Goal: Task Accomplishment & Management: Use online tool/utility

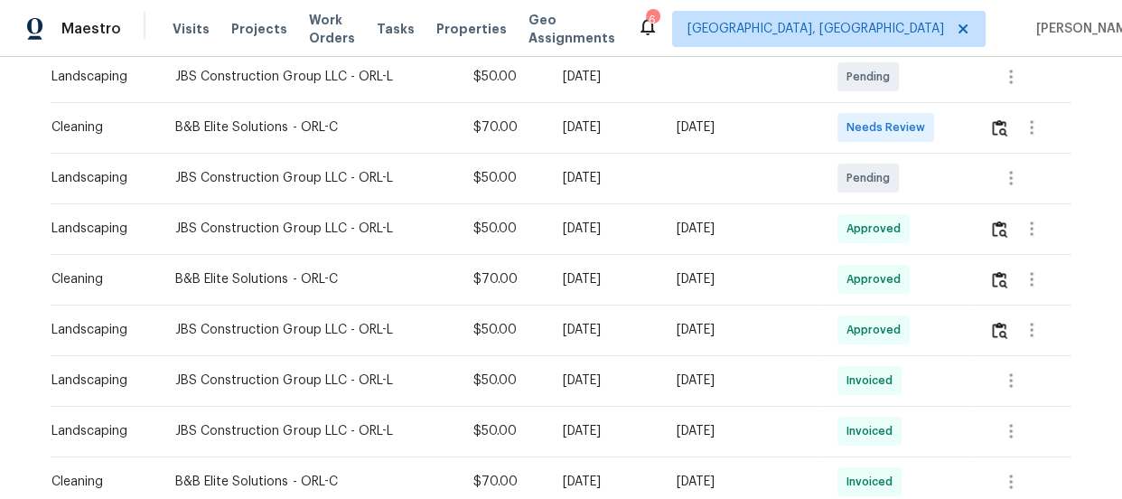
scroll to position [410, 0]
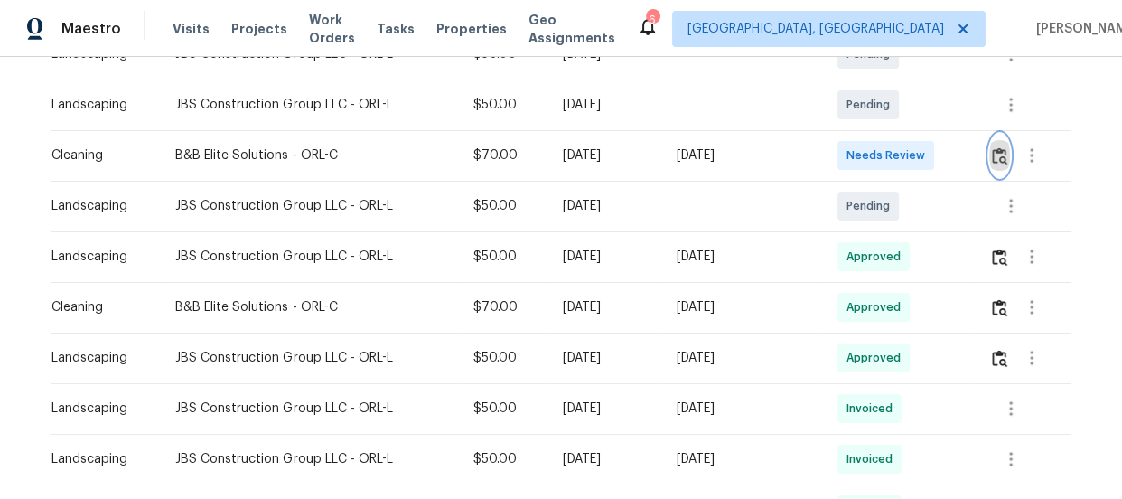
click at [997, 149] on img "button" at bounding box center [999, 155] width 15 height 17
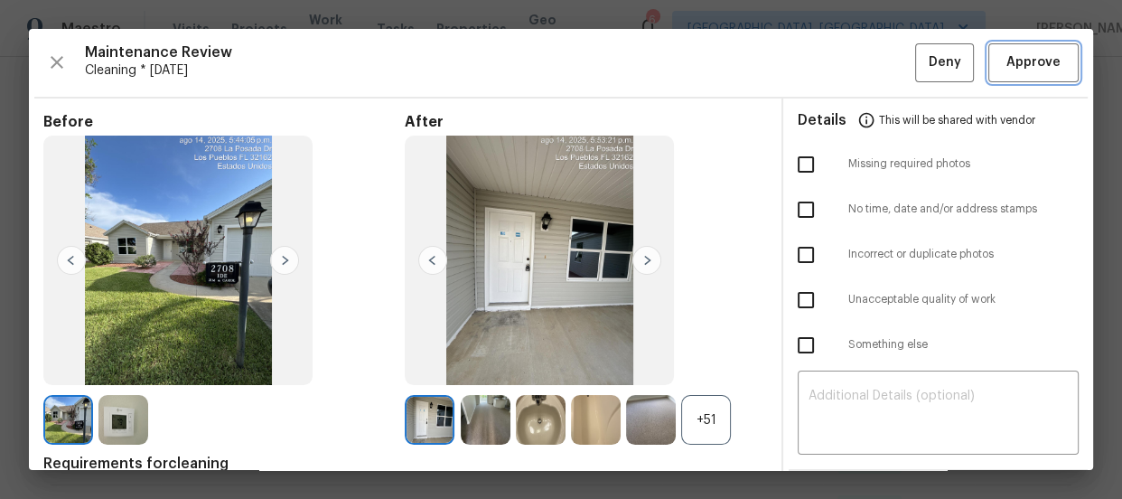
click at [1012, 64] on span "Approve" at bounding box center [1034, 63] width 54 height 23
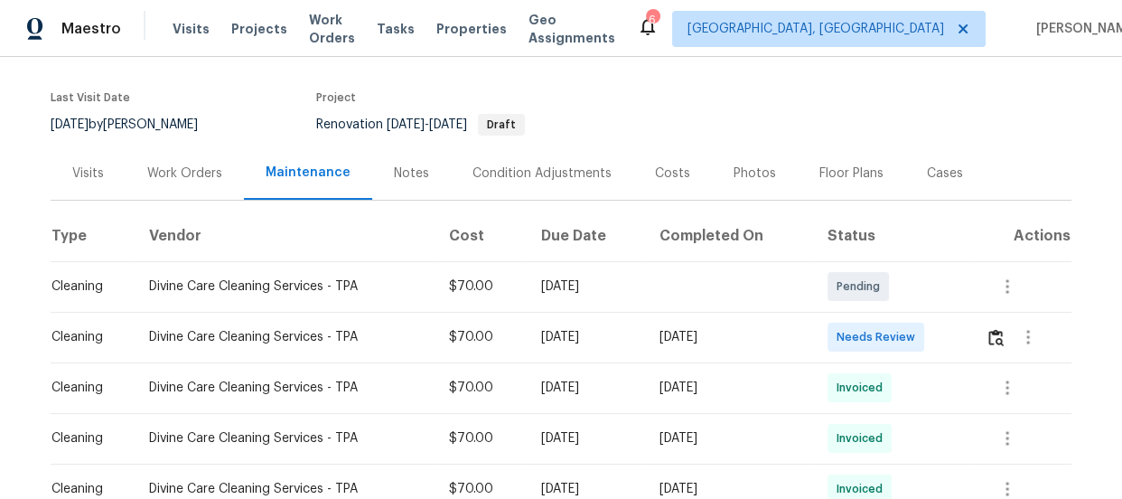
scroll to position [246, 0]
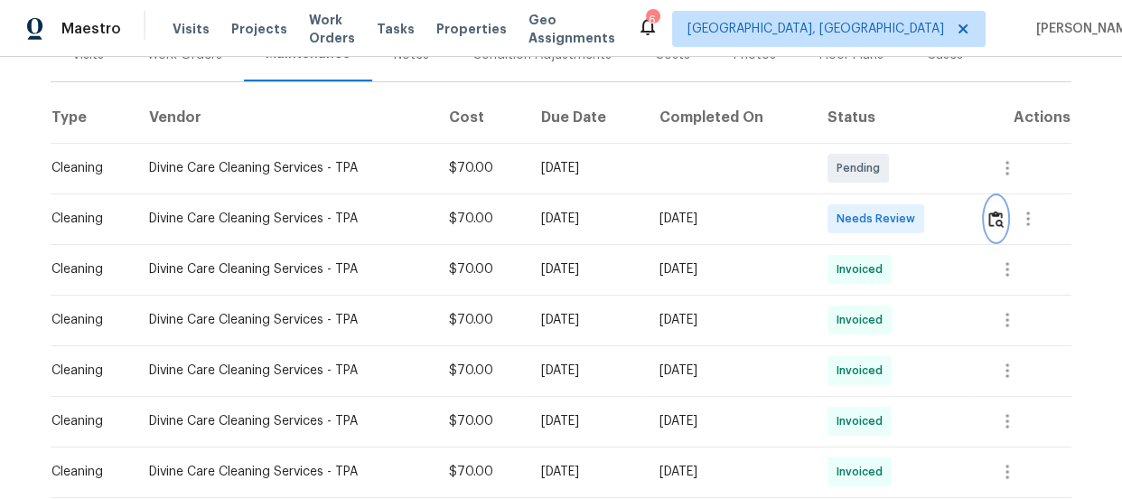
click at [994, 217] on img "button" at bounding box center [996, 219] width 15 height 17
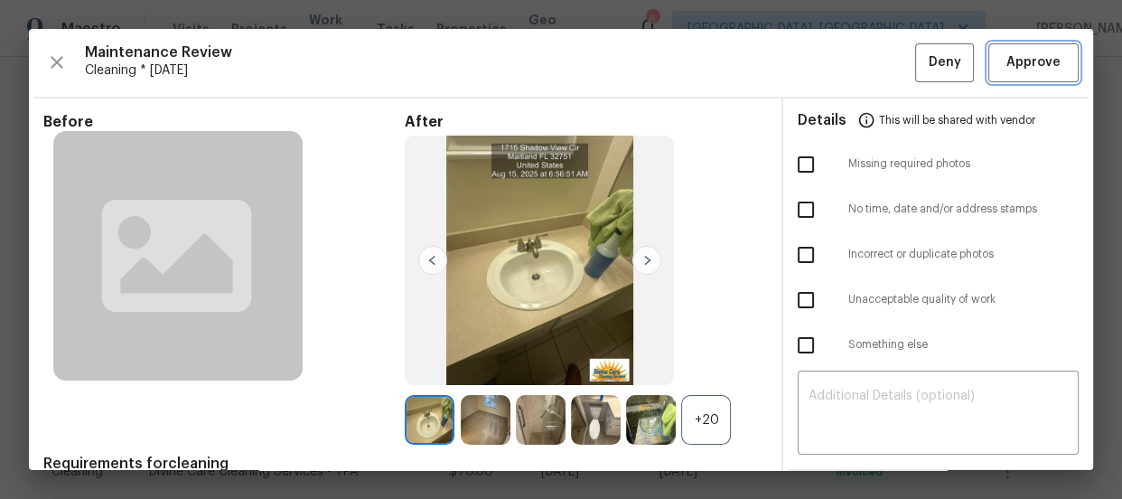
click at [1014, 65] on span "Approve" at bounding box center [1034, 63] width 54 height 23
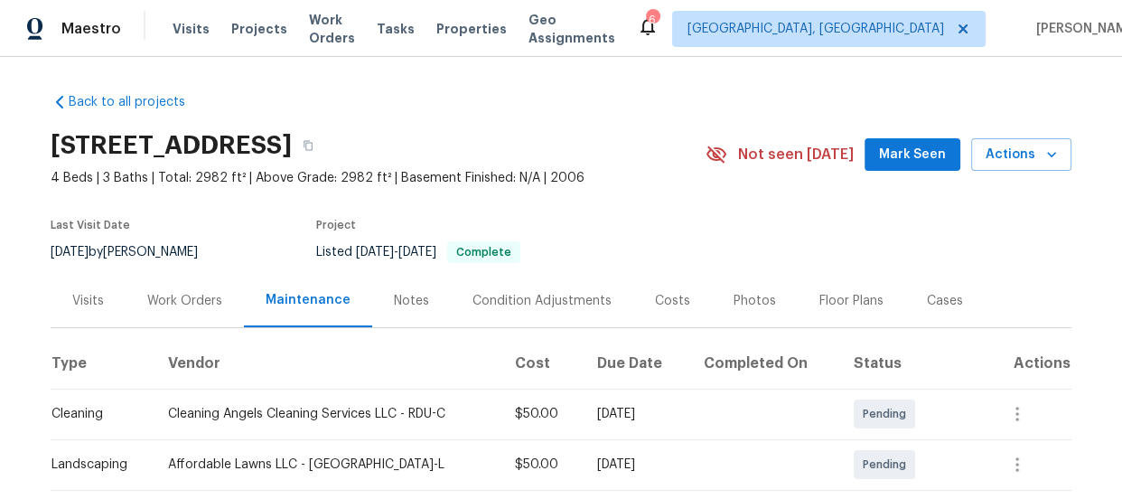
scroll to position [246, 0]
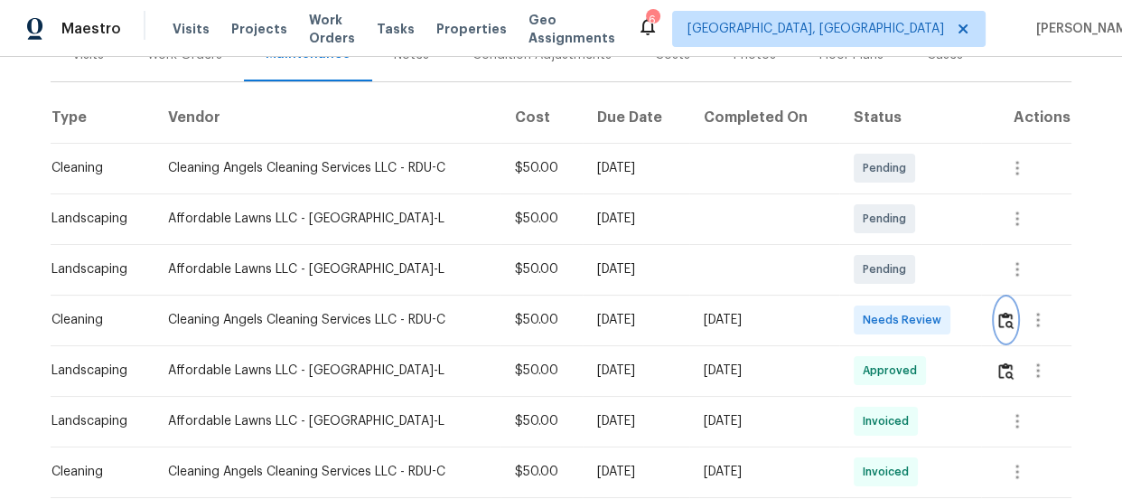
click at [999, 312] on img "button" at bounding box center [1006, 320] width 15 height 17
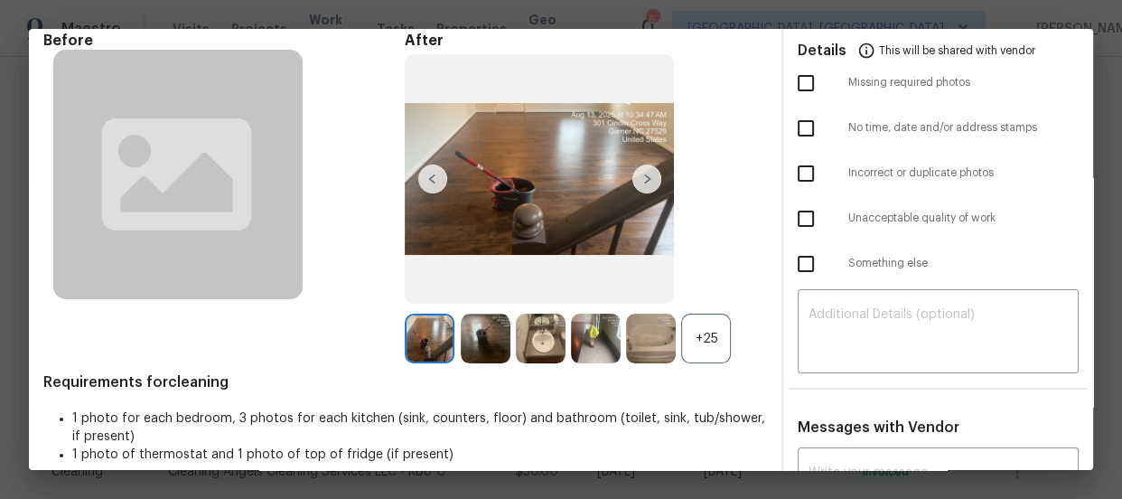
scroll to position [0, 0]
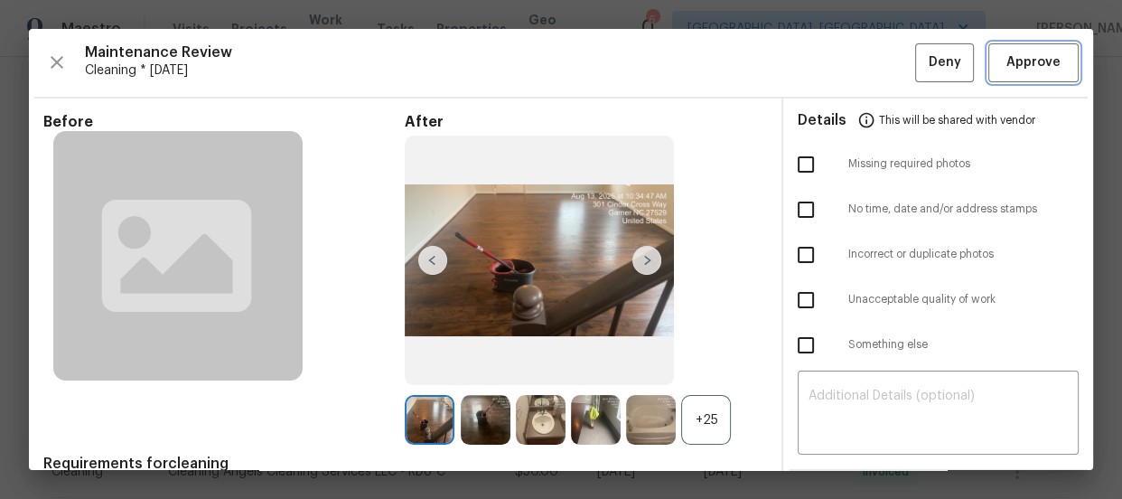
click at [1028, 55] on span "Approve" at bounding box center [1034, 63] width 54 height 23
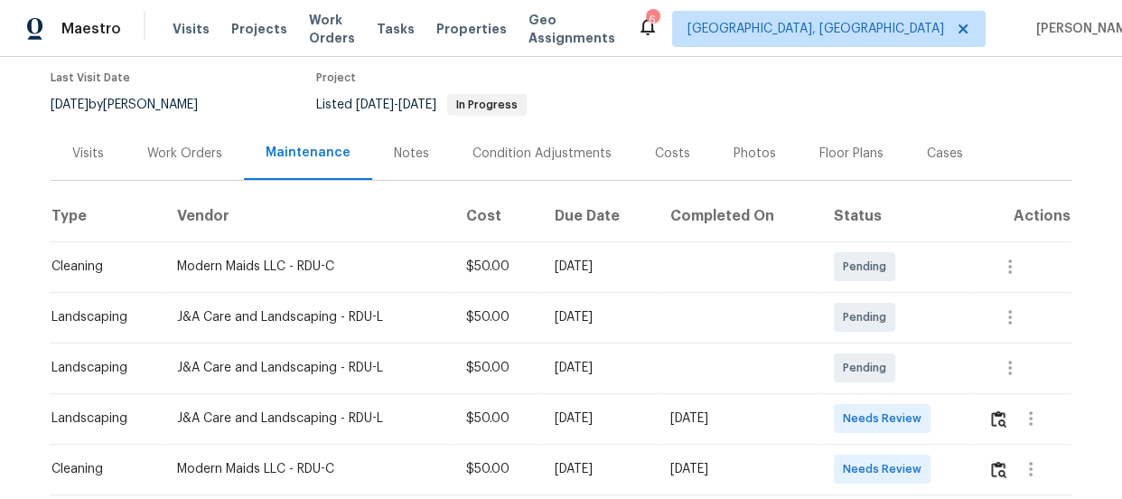
scroll to position [246, 0]
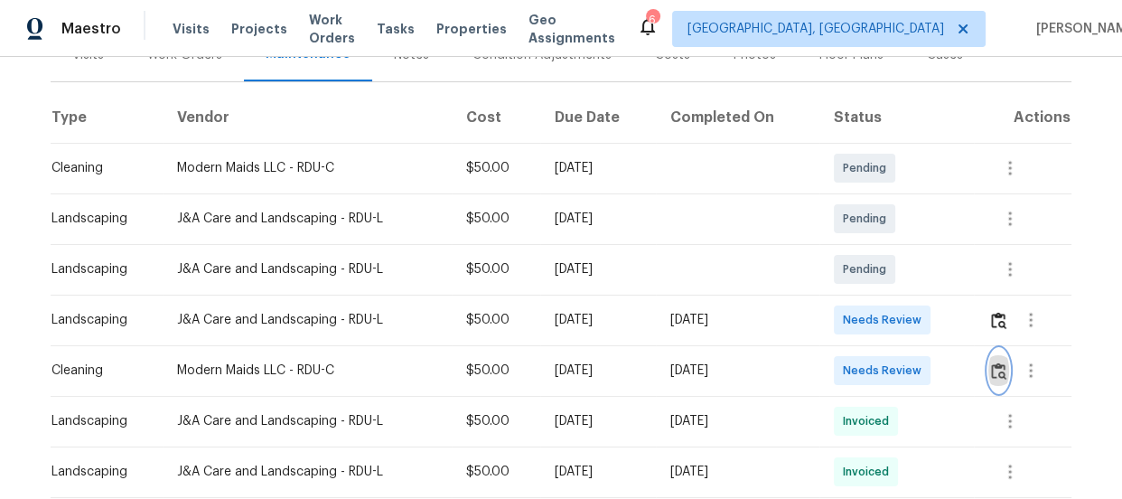
click at [999, 362] on img "button" at bounding box center [998, 370] width 15 height 17
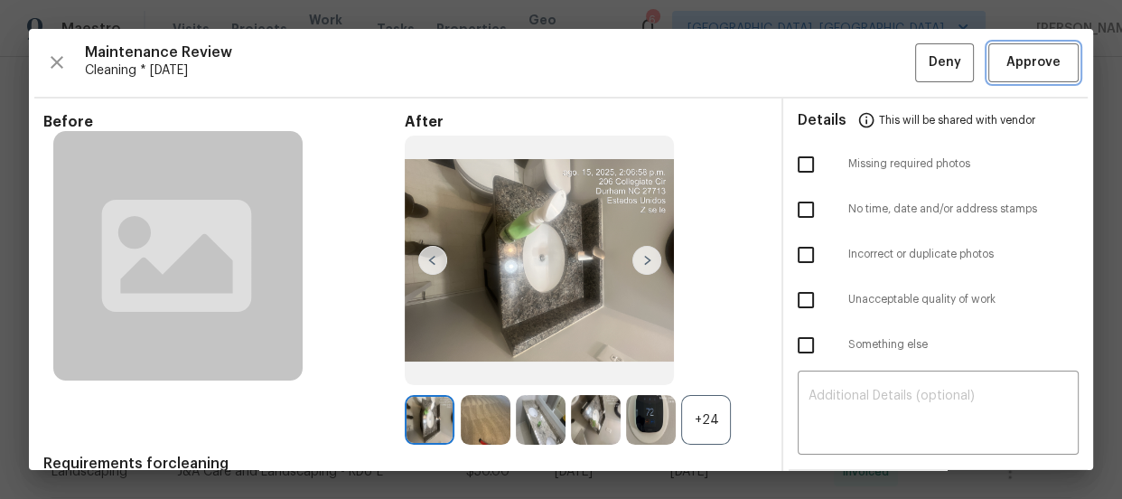
click at [1025, 78] on button "Approve" at bounding box center [1034, 62] width 90 height 39
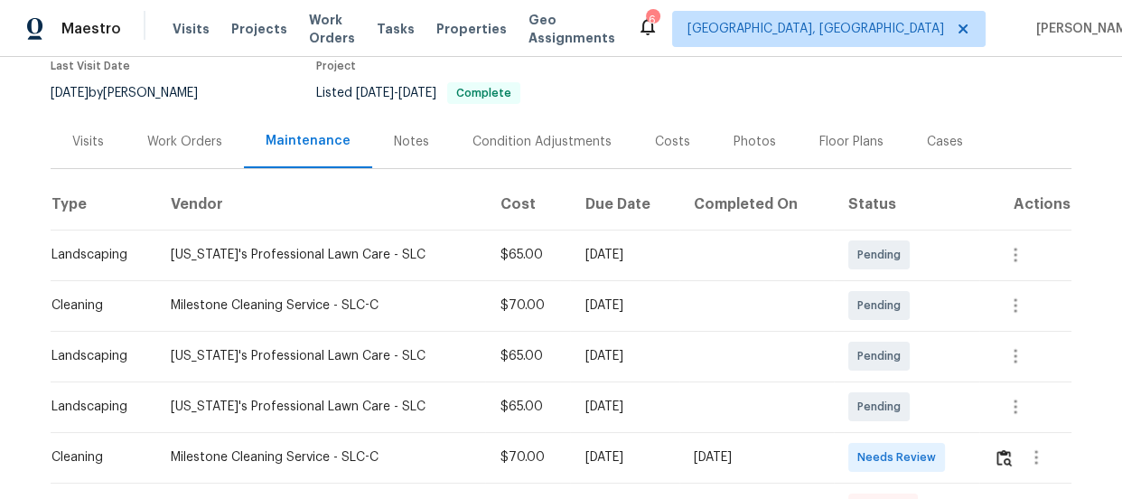
scroll to position [314, 0]
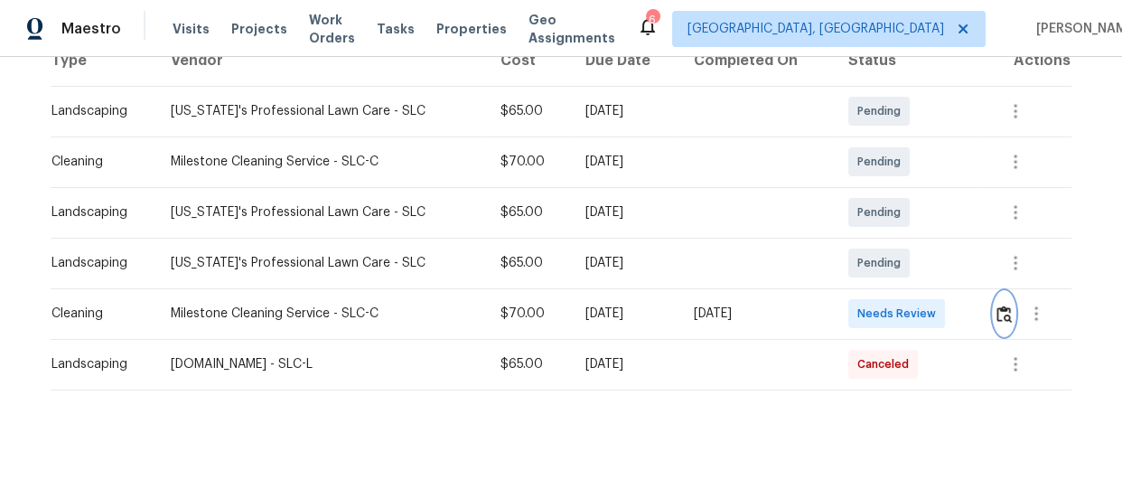
click at [997, 305] on img "button" at bounding box center [1004, 313] width 15 height 17
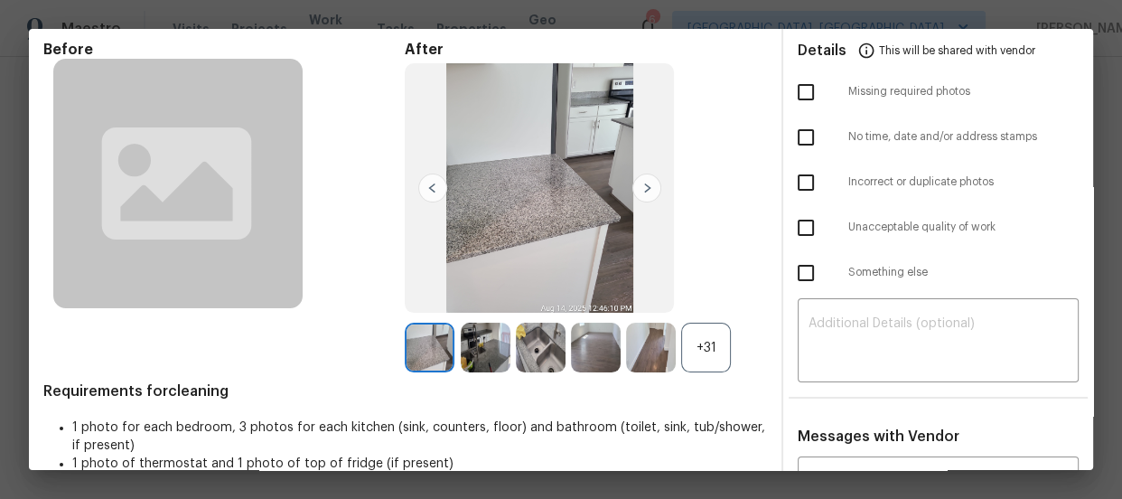
scroll to position [194, 0]
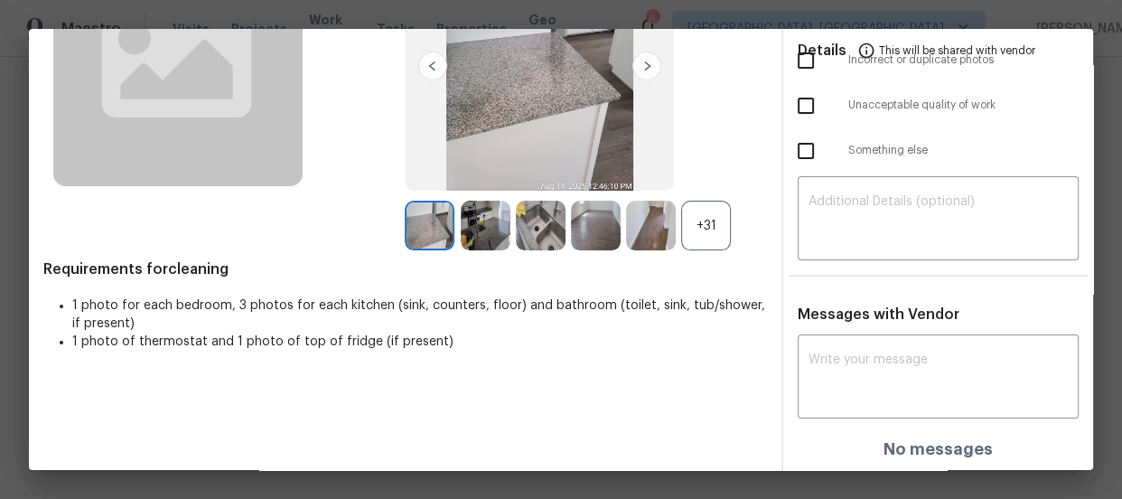
click at [682, 230] on div "+31" at bounding box center [706, 226] width 50 height 50
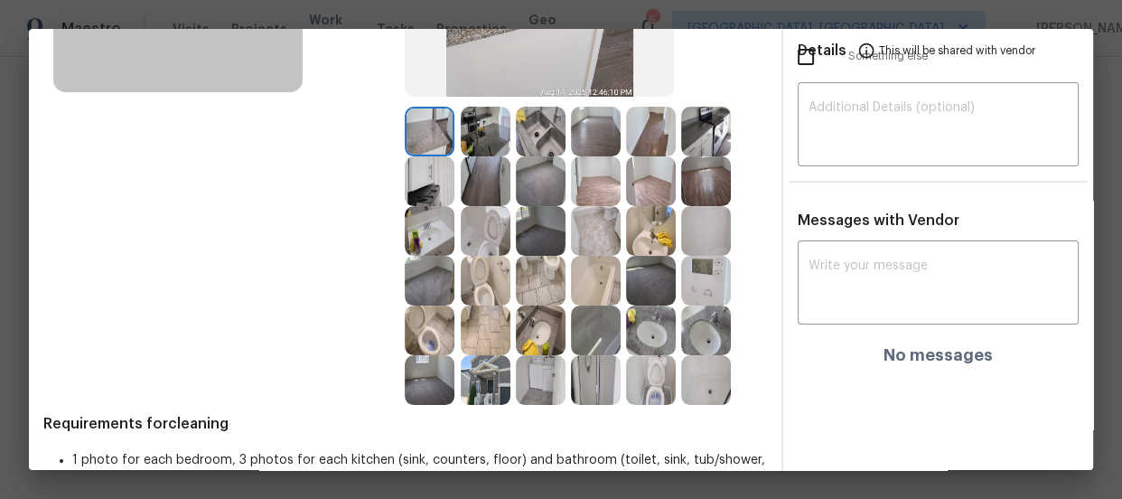
scroll to position [345, 0]
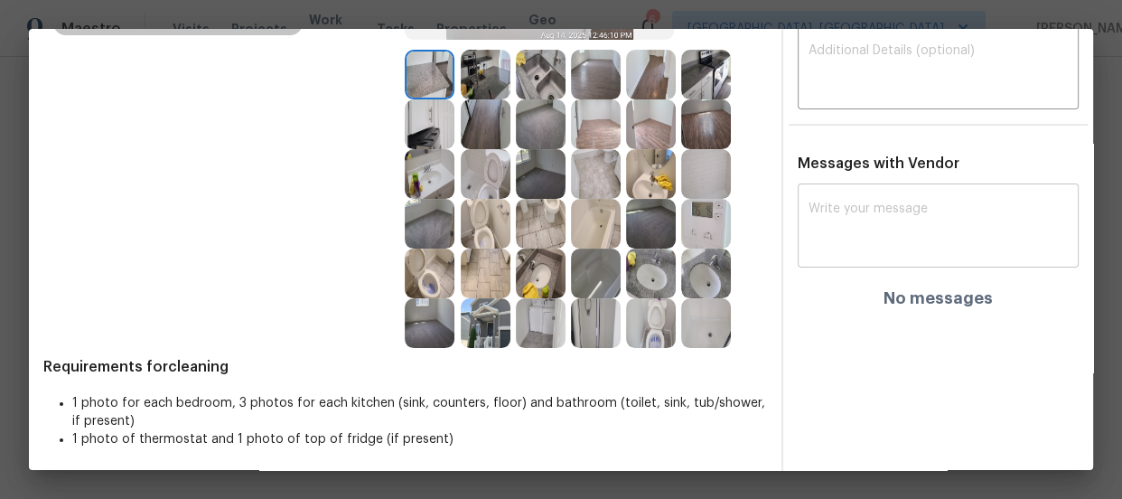
click at [862, 206] on textarea at bounding box center [938, 227] width 259 height 51
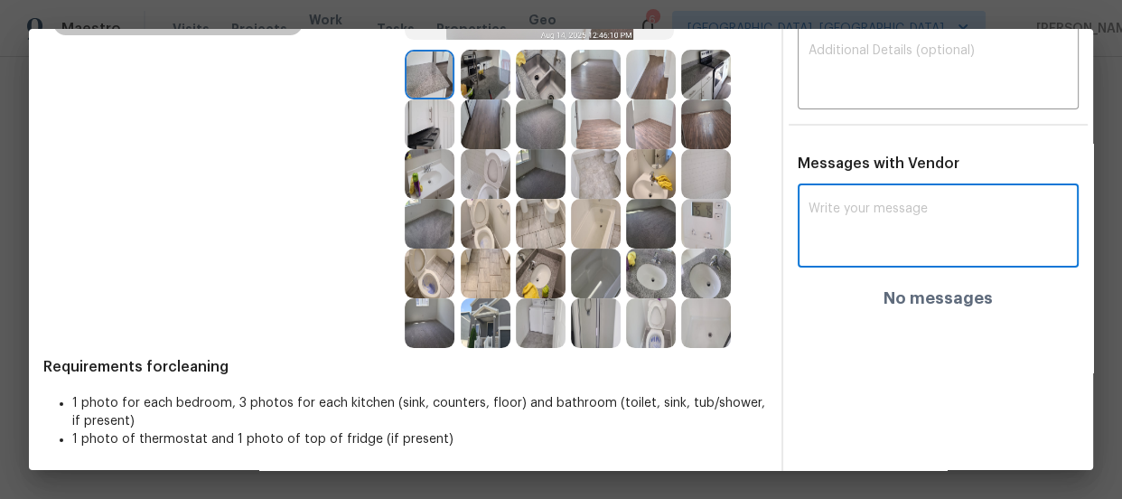
paste textarea "Maintenance Audit Team: Hello! Unfortunately, this cleaning visit completed on …"
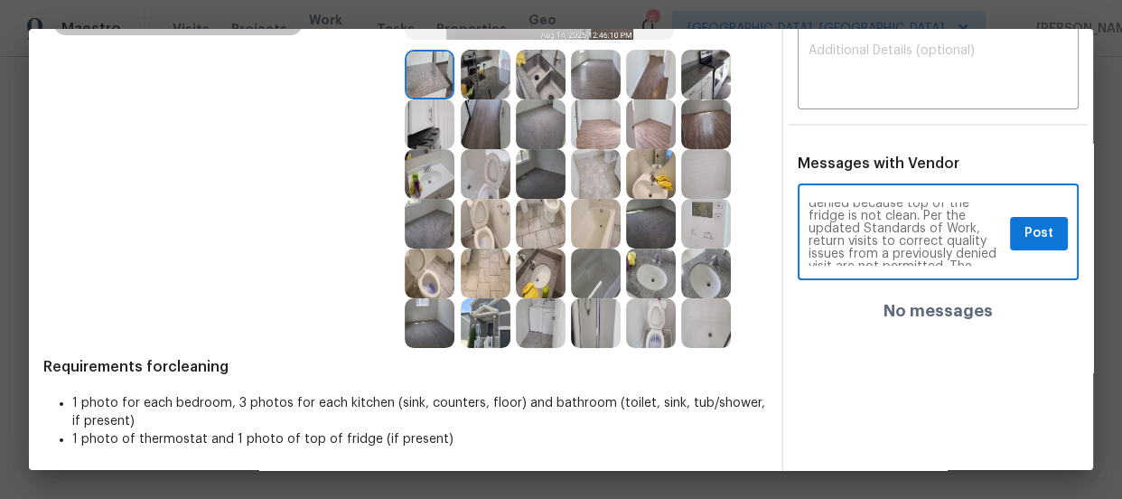
scroll to position [0, 0]
type textarea "Maintenance Audit Team: Hello! Unfortunately, this cleaning visit completed on …"
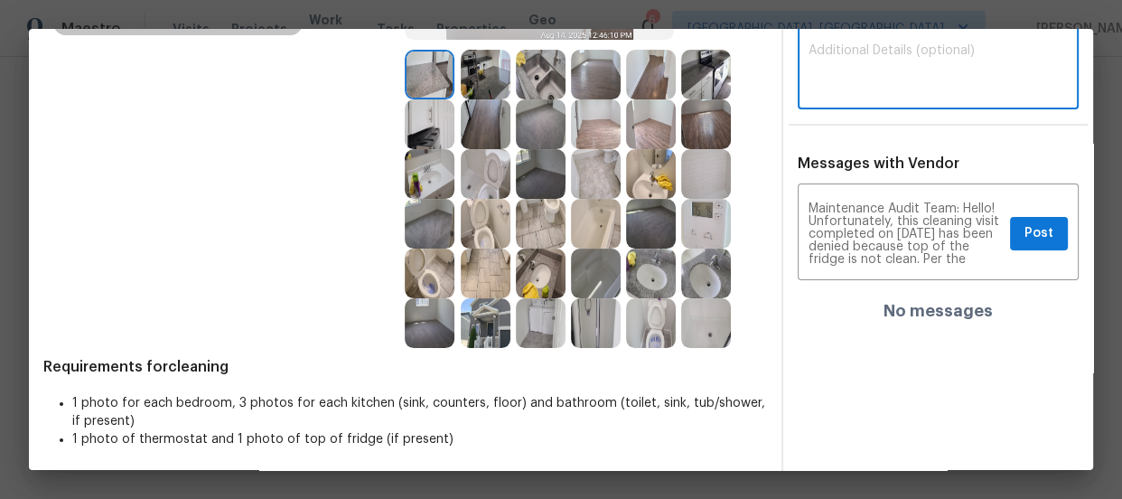
click at [868, 85] on textarea at bounding box center [938, 69] width 259 height 51
paste textarea "Maintenance Audit Team: Hello! Unfortunately, this cleaning visit completed on …"
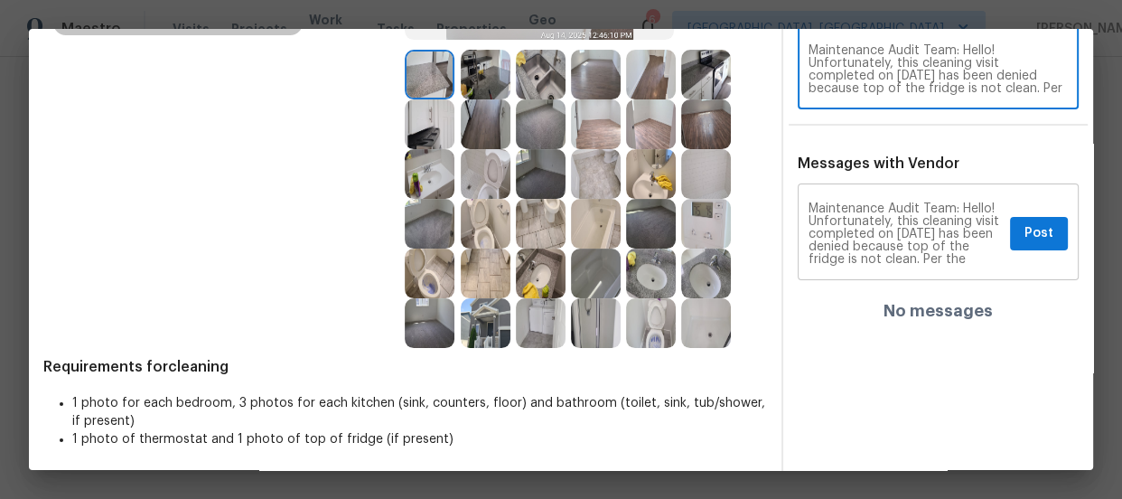
type textarea "Maintenance Audit Team: Hello! Unfortunately, this cleaning visit completed on …"
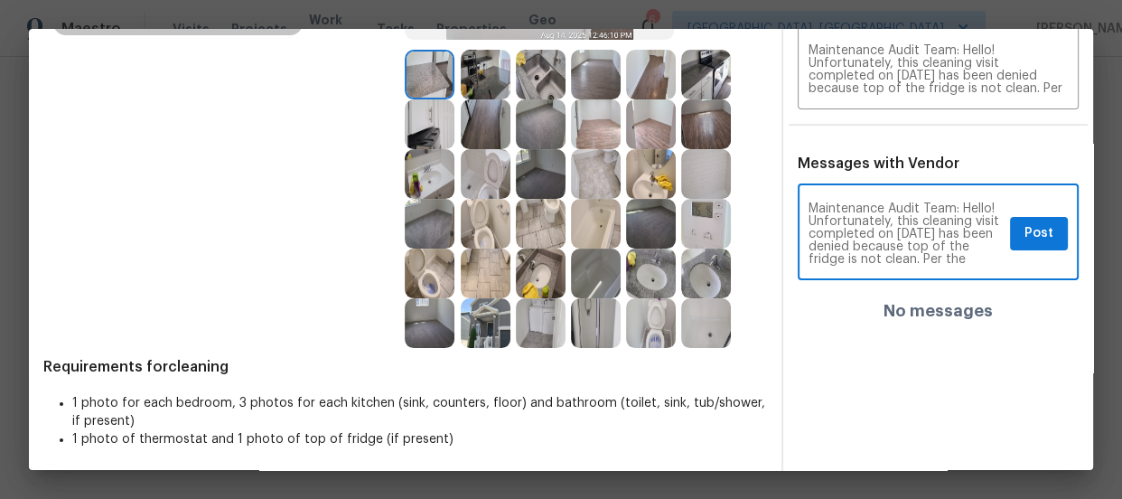
click at [934, 228] on textarea "Maintenance Audit Team: Hello! Unfortunately, this cleaning visit completed on …" at bounding box center [906, 233] width 194 height 63
click at [916, 249] on textarea "Maintenance Audit Team: Hello! Unfortunately, this cleaning visit completed on …" at bounding box center [906, 233] width 194 height 63
click at [945, 244] on textarea "Maintenance Audit Team: Hello! Unfortunately, this cleaning visit completed on …" at bounding box center [906, 233] width 194 height 63
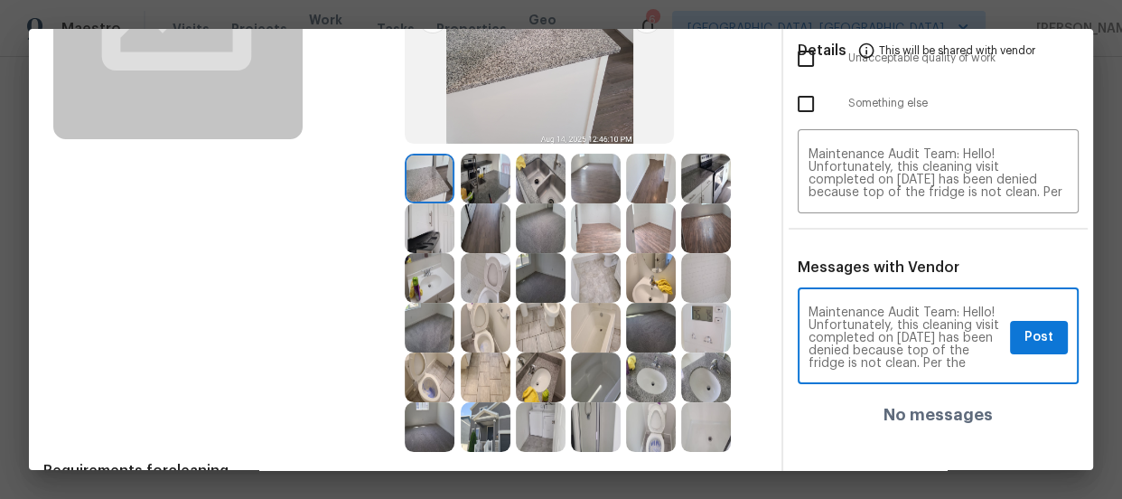
scroll to position [263, 0]
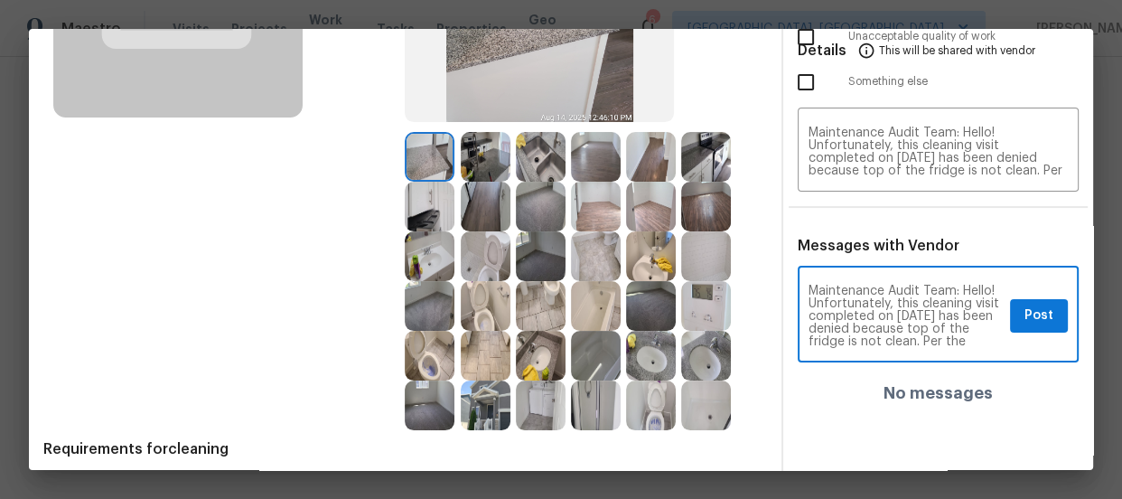
click at [898, 317] on textarea "Maintenance Audit Team: Hello! Unfortunately, this cleaning visit completed on …" at bounding box center [906, 316] width 194 height 63
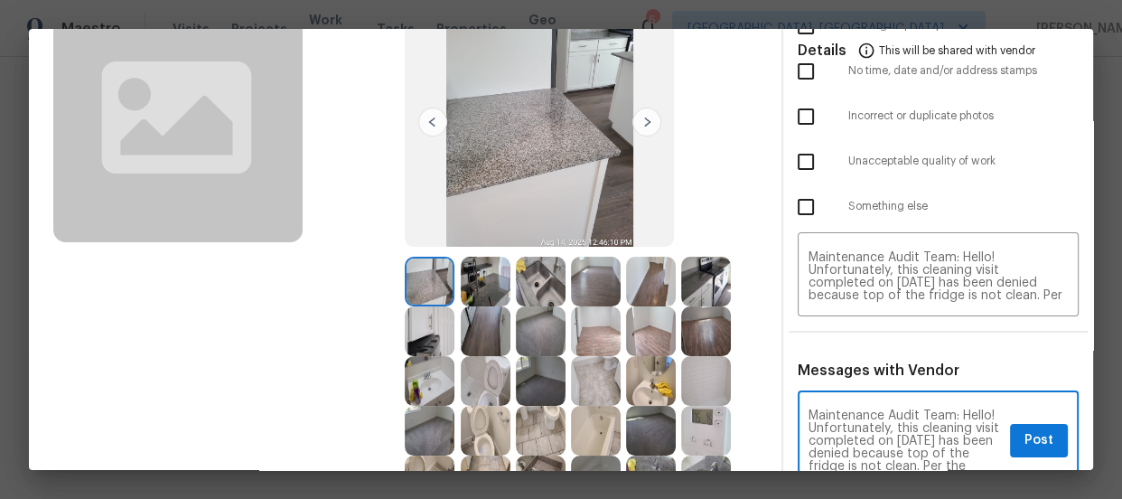
scroll to position [0, 0]
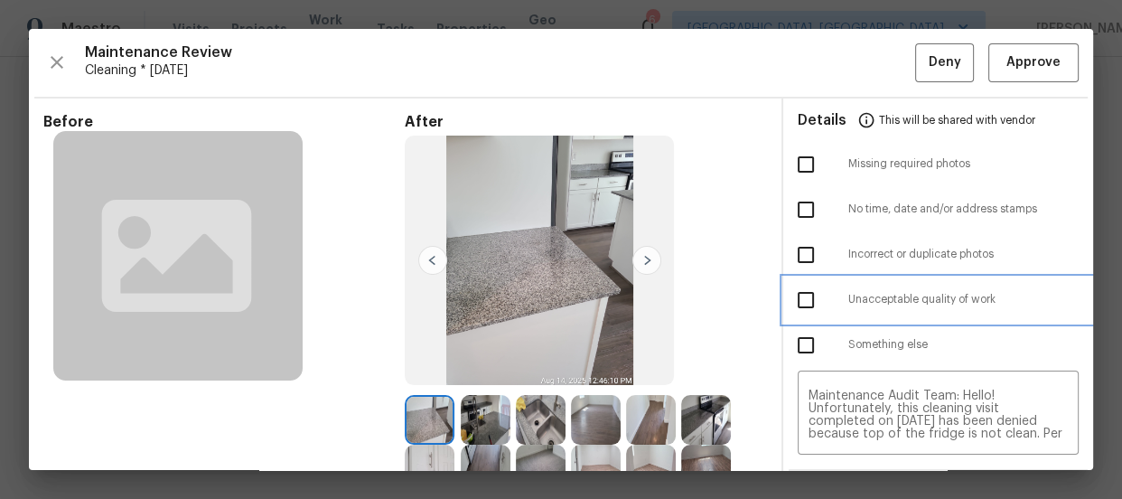
drag, startPoint x: 817, startPoint y: 308, endPoint x: 781, endPoint y: 307, distance: 36.2
click at [815, 308] on div at bounding box center [823, 300] width 51 height 38
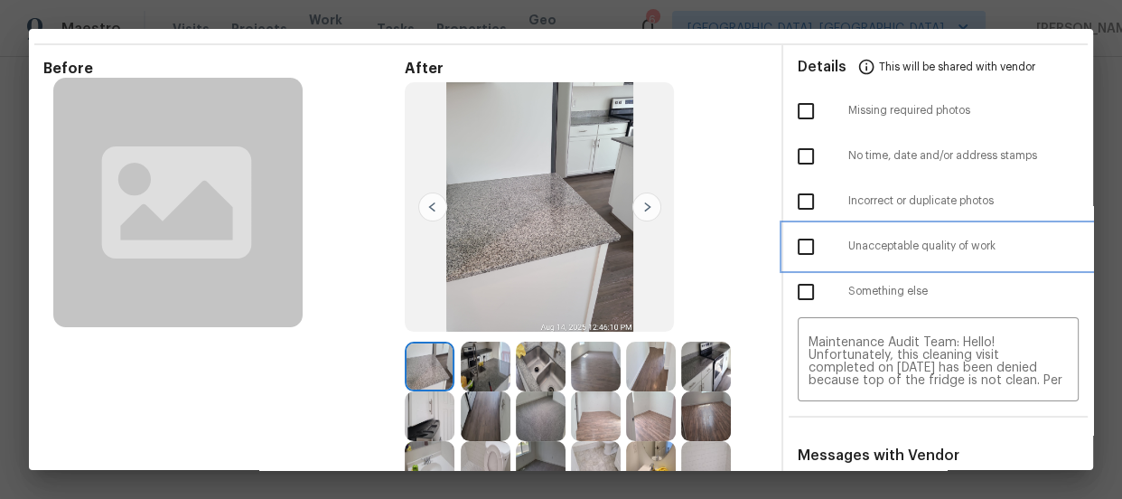
scroll to position [81, 0]
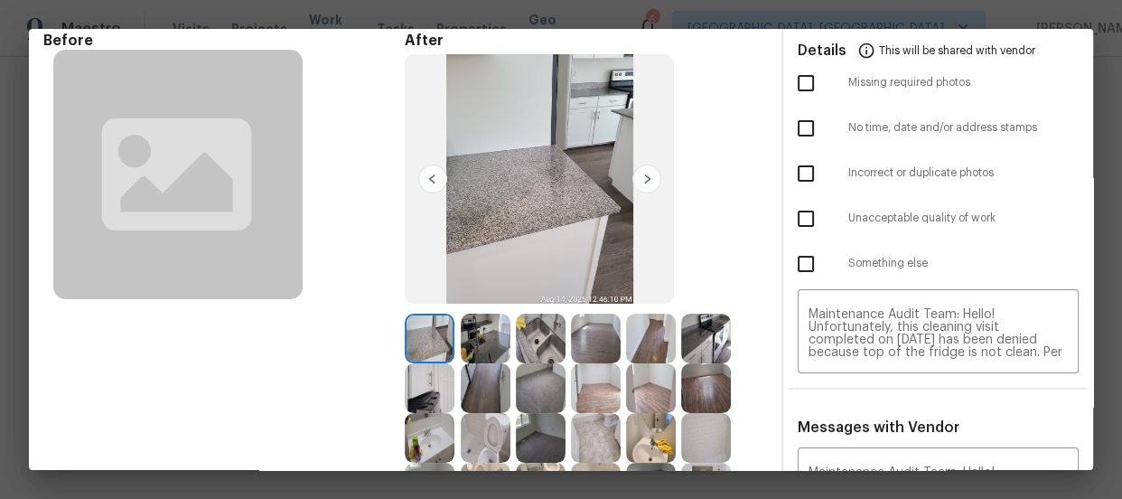
click at [801, 221] on input "checkbox" at bounding box center [806, 219] width 38 height 38
checkbox input "true"
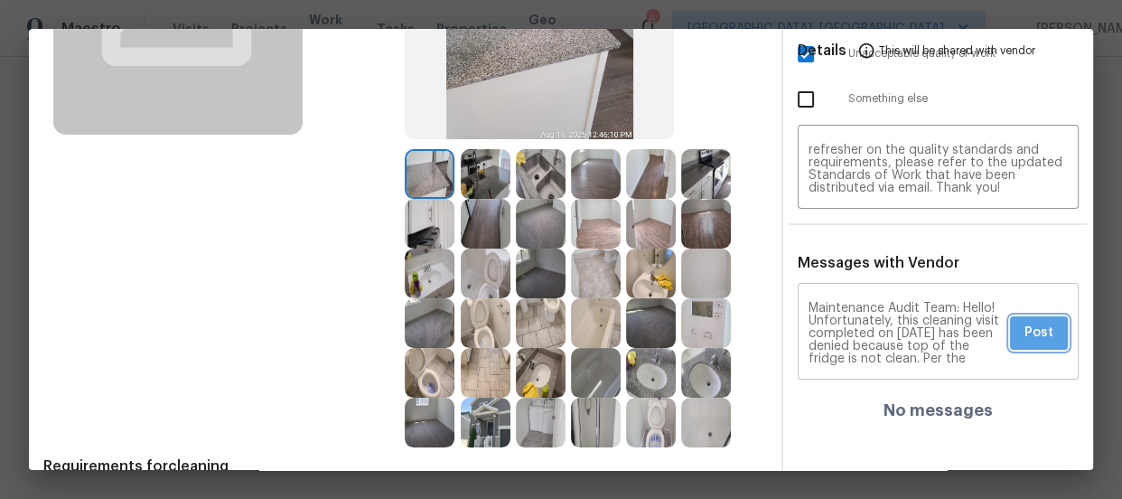
click at [1029, 326] on span "Post" at bounding box center [1039, 333] width 29 height 23
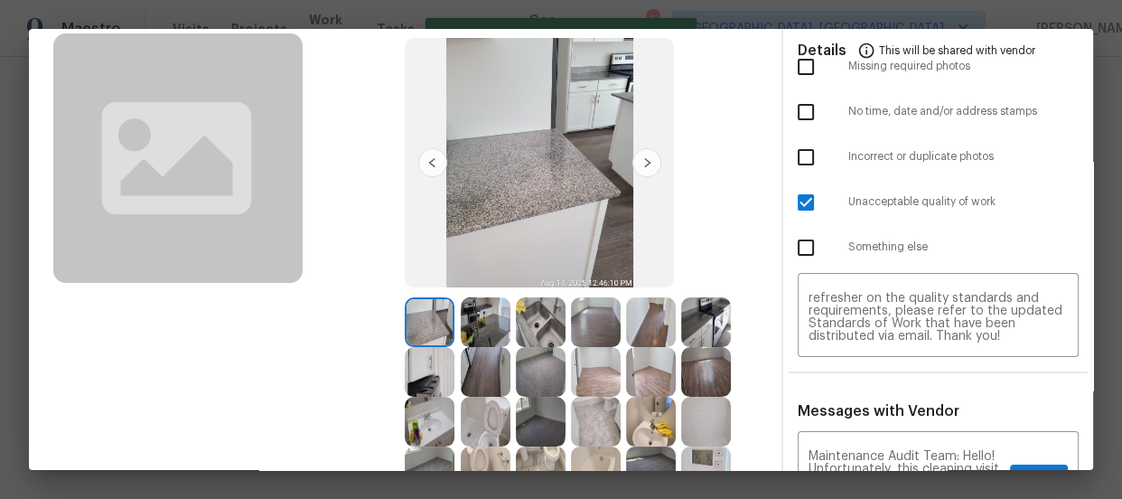
scroll to position [0, 0]
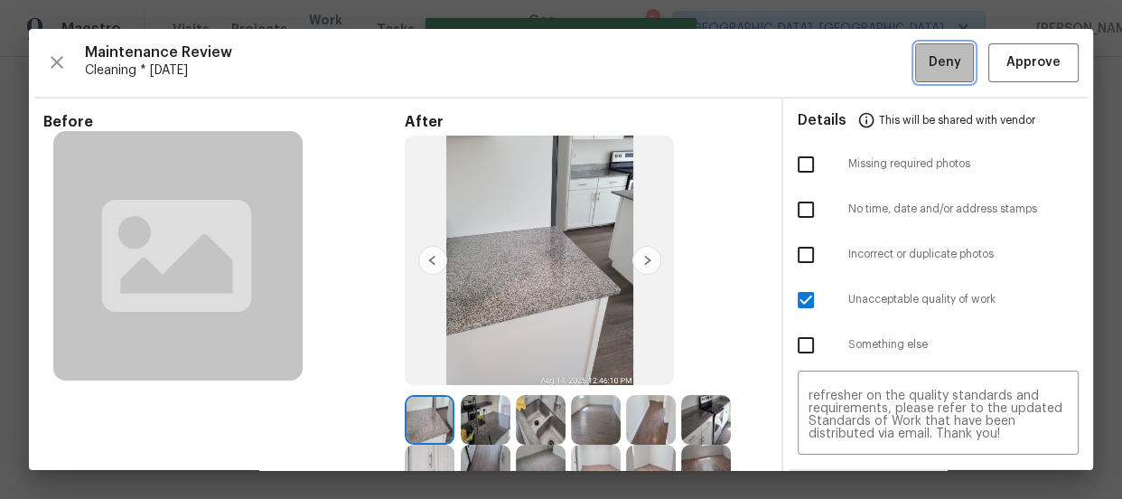
click at [929, 68] on span "Deny" at bounding box center [945, 63] width 33 height 23
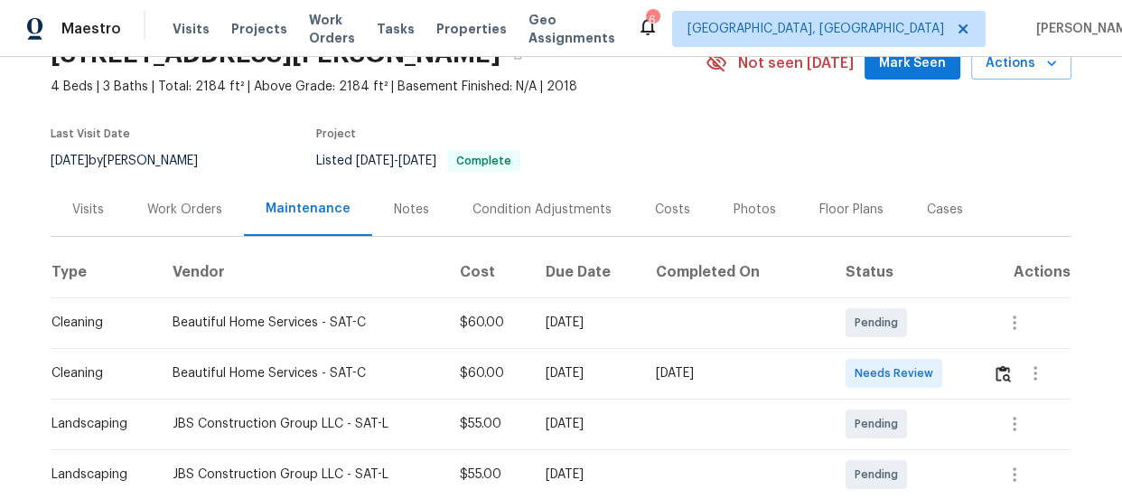
scroll to position [246, 0]
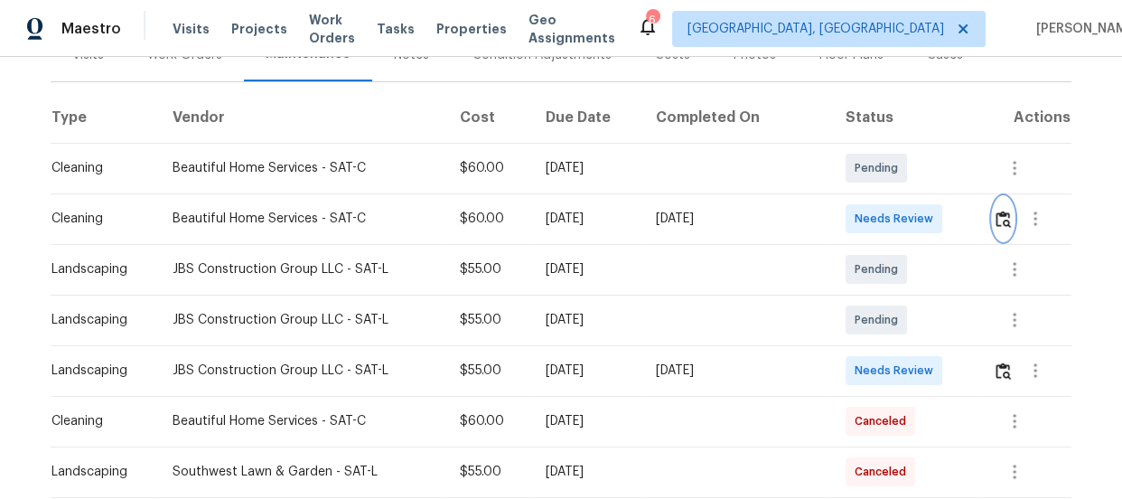
click at [996, 221] on img "button" at bounding box center [1003, 219] width 15 height 17
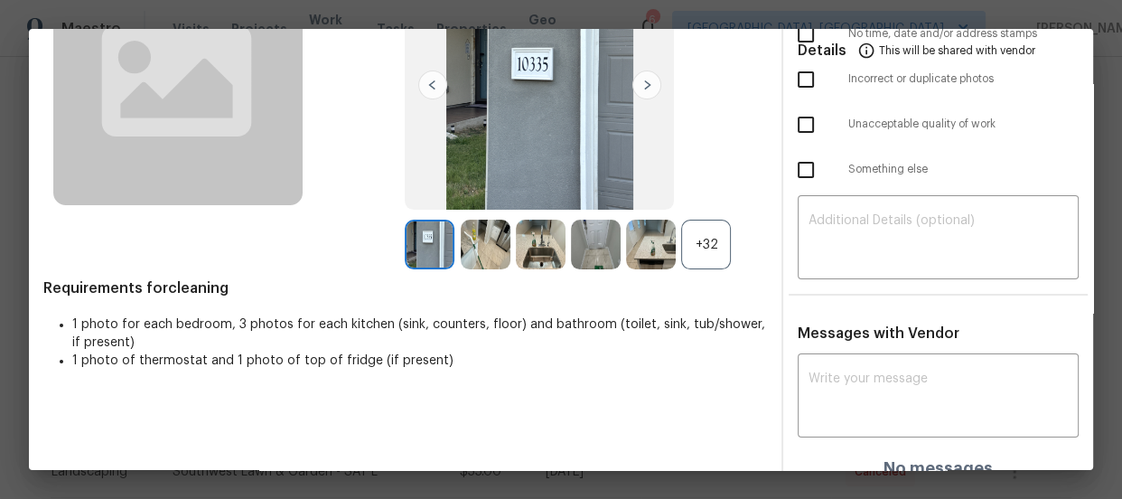
scroll to position [194, 0]
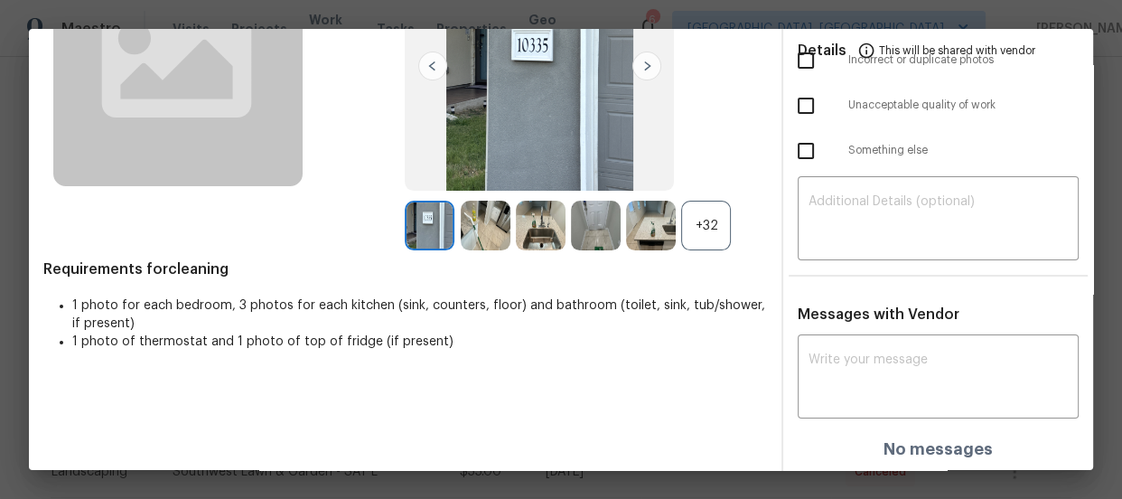
click at [695, 215] on div "+32" at bounding box center [706, 226] width 50 height 50
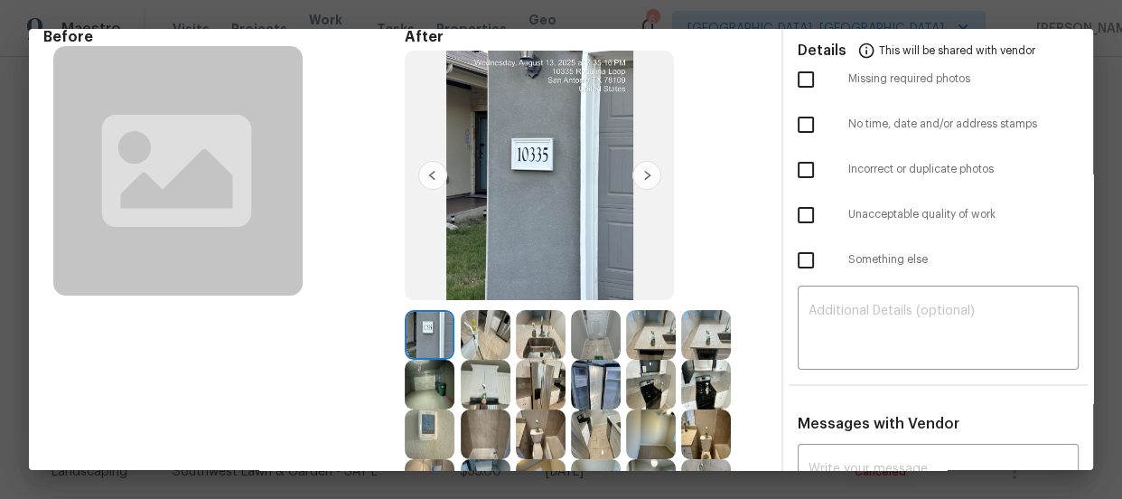
scroll to position [0, 0]
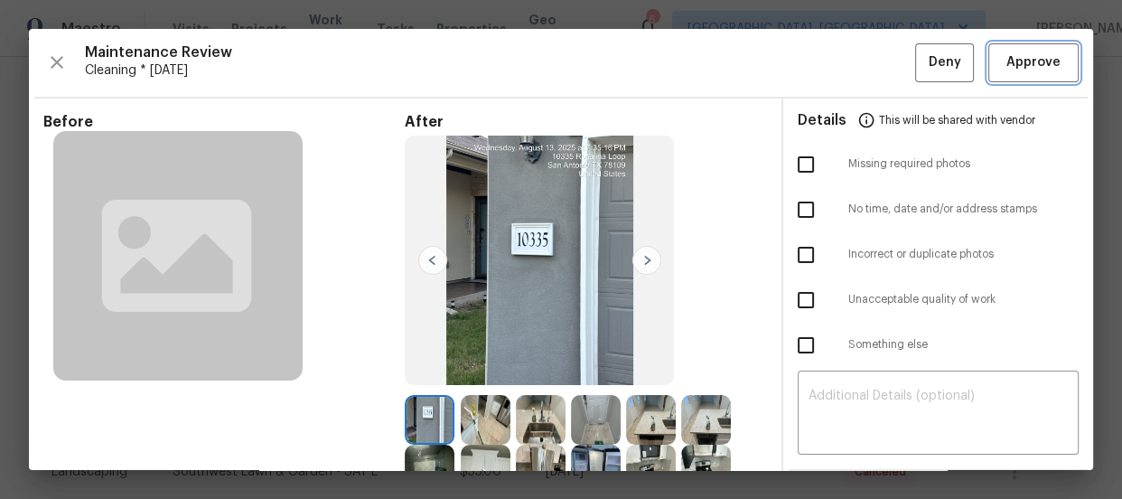
click at [1028, 65] on span "Approve" at bounding box center [1034, 63] width 54 height 23
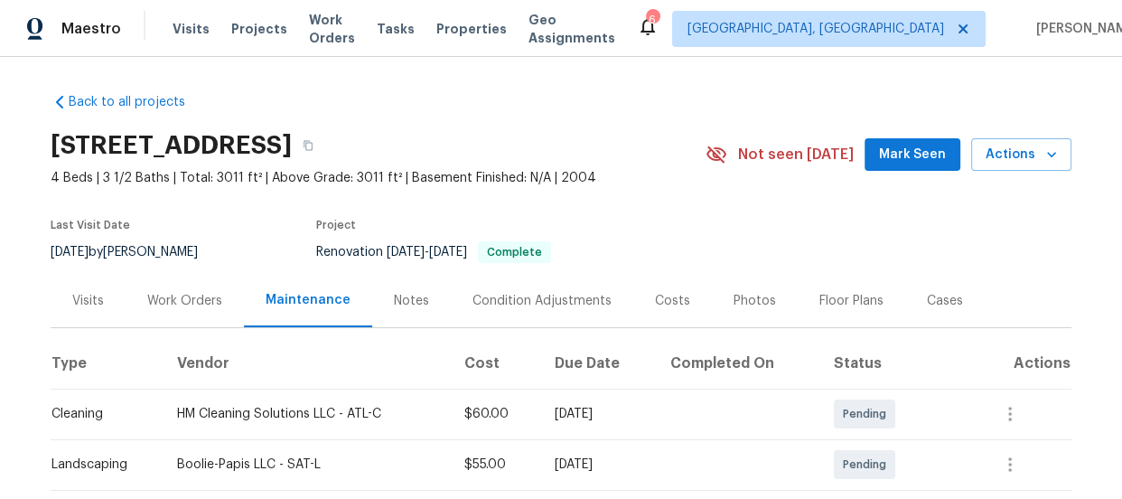
scroll to position [246, 0]
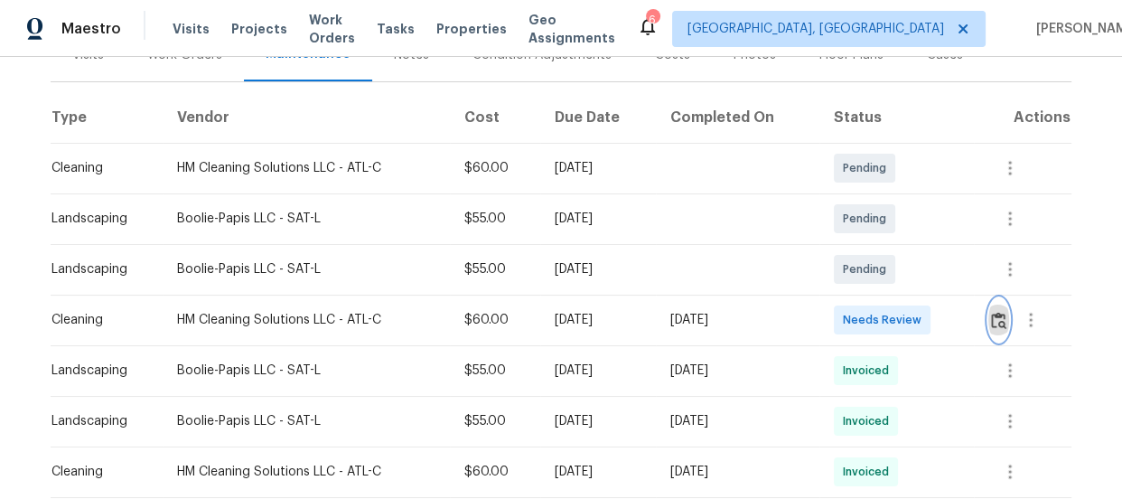
click at [994, 327] on button "button" at bounding box center [999, 319] width 21 height 43
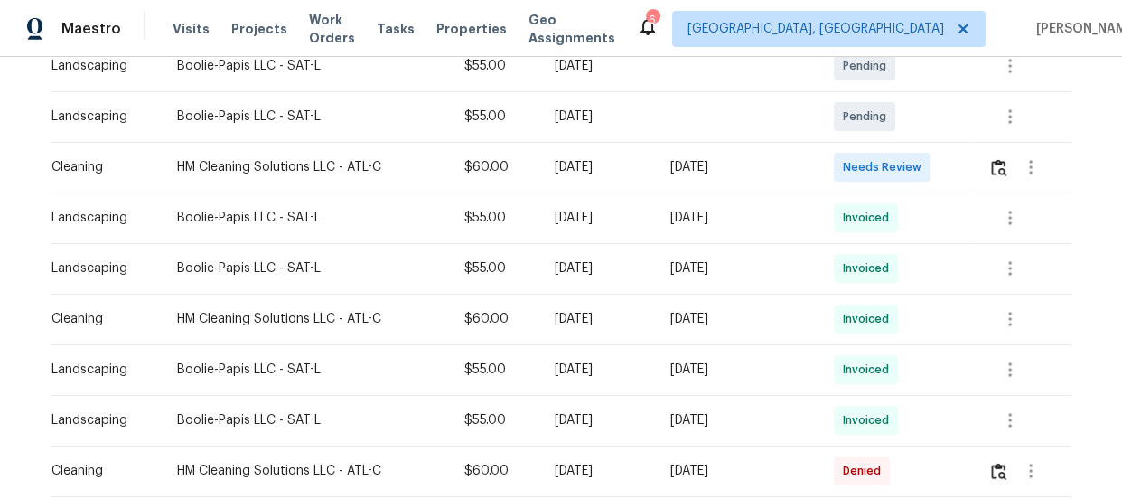
scroll to position [328, 0]
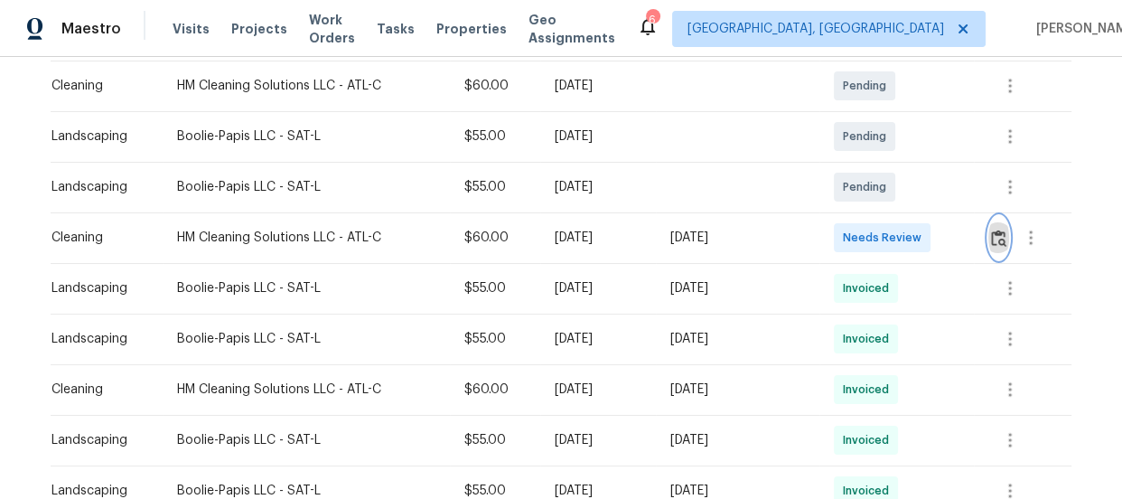
click at [1002, 230] on img "button" at bounding box center [998, 238] width 15 height 17
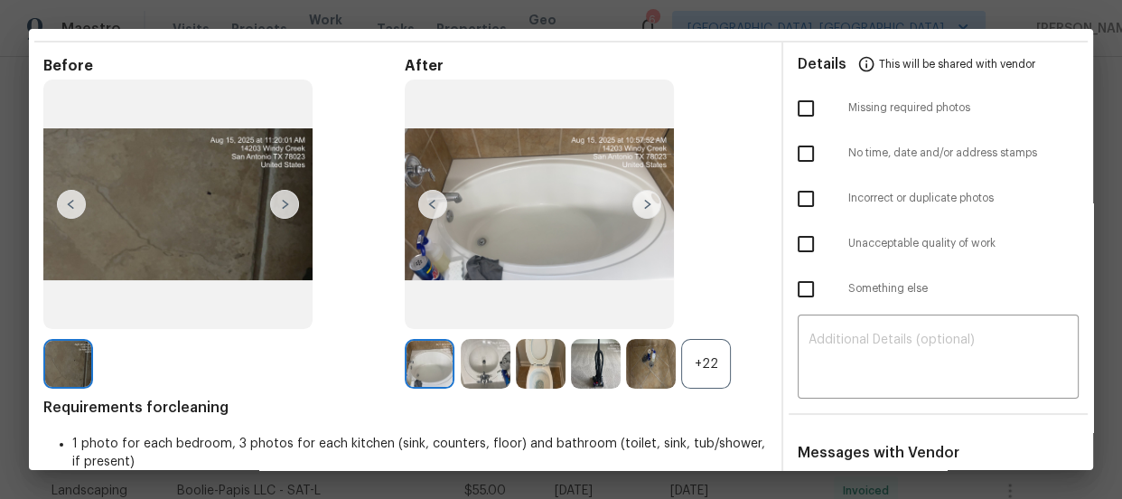
scroll to position [410, 0]
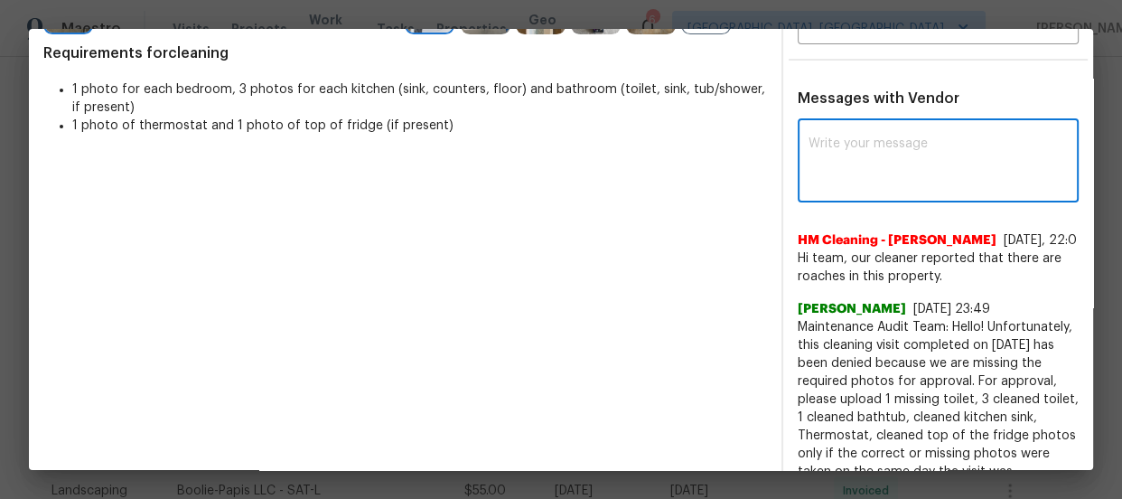
click at [864, 162] on textarea at bounding box center [938, 162] width 259 height 51
paste textarea "Maintenance Audit Team: Hello! Unfortunately, this cleaning visit completed on …"
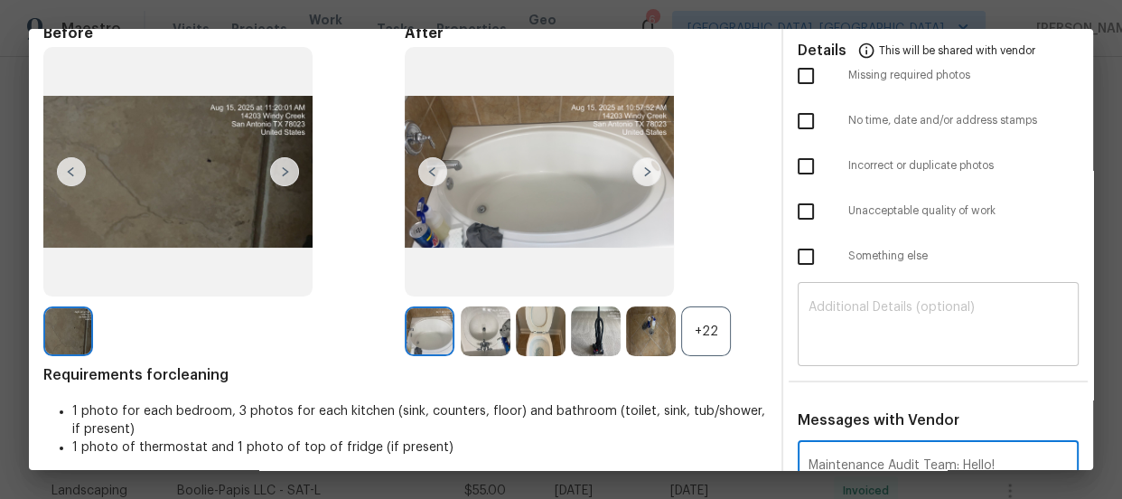
scroll to position [81, 0]
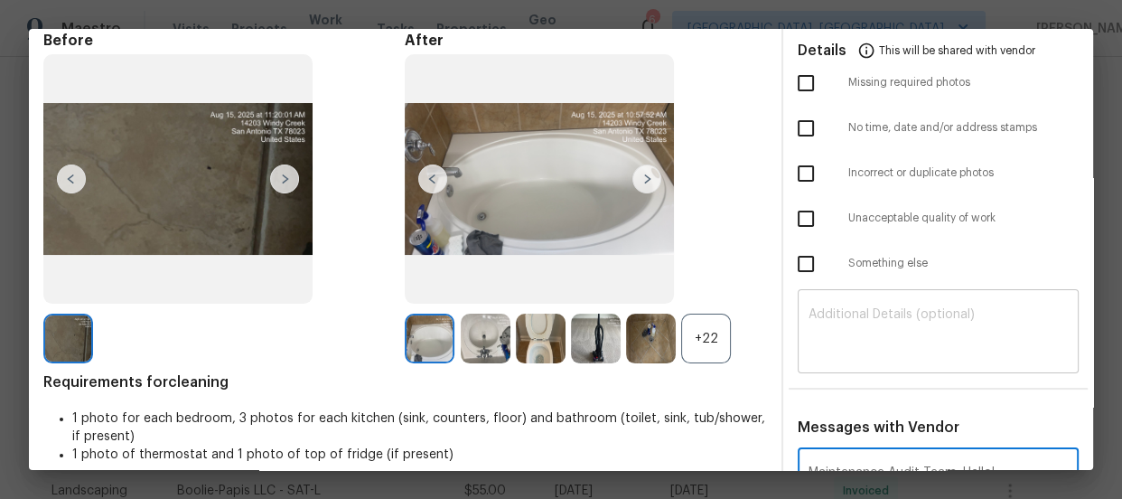
type textarea "Maintenance Audit Team: Hello! Unfortunately, this cleaning visit completed on …"
click at [854, 371] on div "​" at bounding box center [938, 334] width 281 height 80
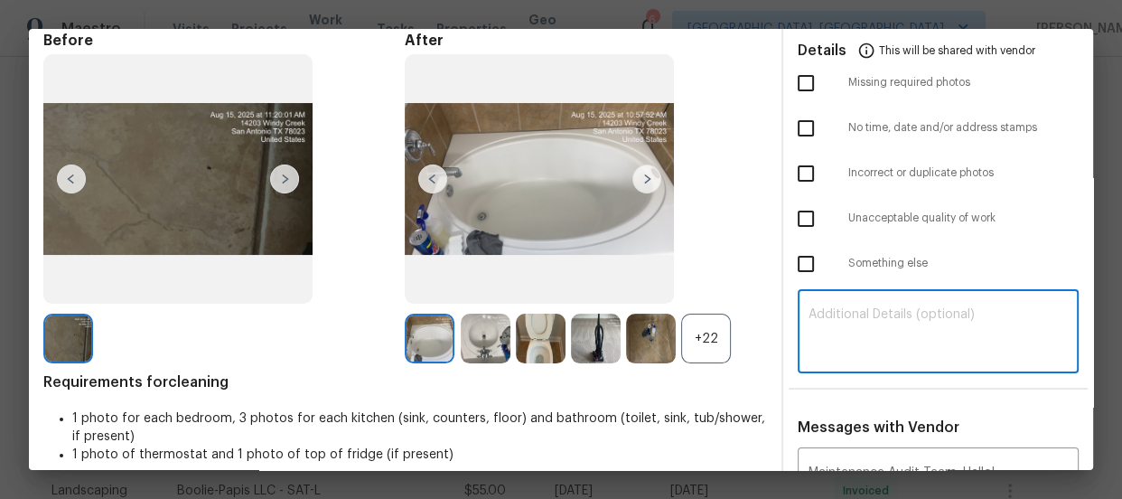
click at [877, 330] on textarea at bounding box center [938, 333] width 259 height 51
paste textarea "Maintenance Audit Team: Hello! Unfortunately, this cleaning visit completed on …"
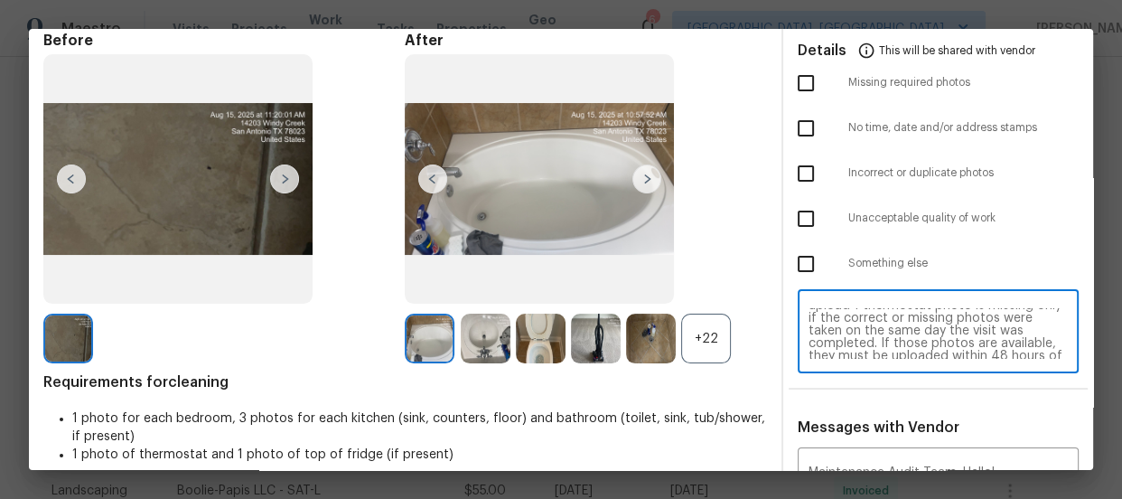
scroll to position [0, 0]
type textarea "Maintenance Audit Team: Hello! Unfortunately, this cleaning visit completed on …"
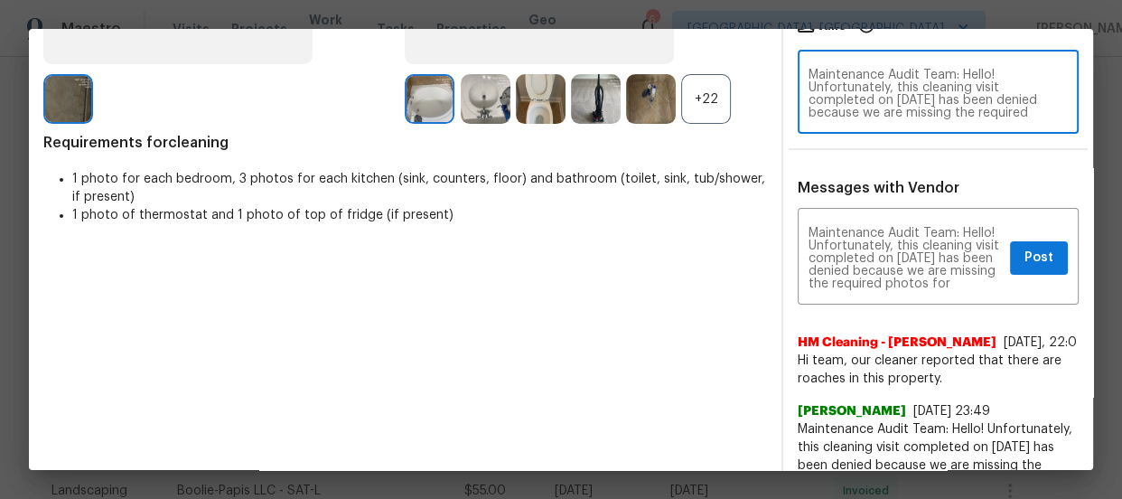
scroll to position [328, 0]
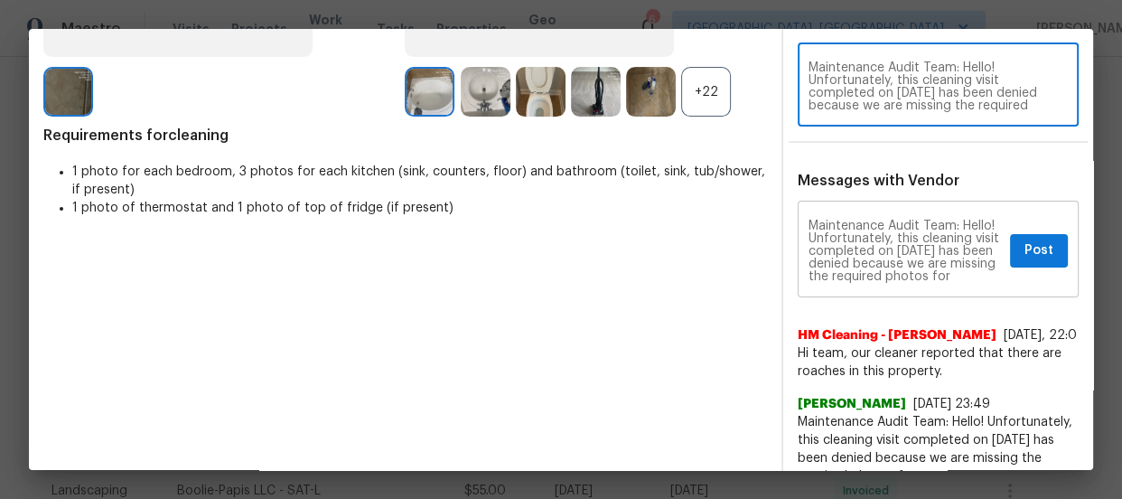
click at [907, 239] on textarea "Maintenance Audit Team: Hello! Unfortunately, this cleaning visit completed on …" at bounding box center [906, 251] width 194 height 63
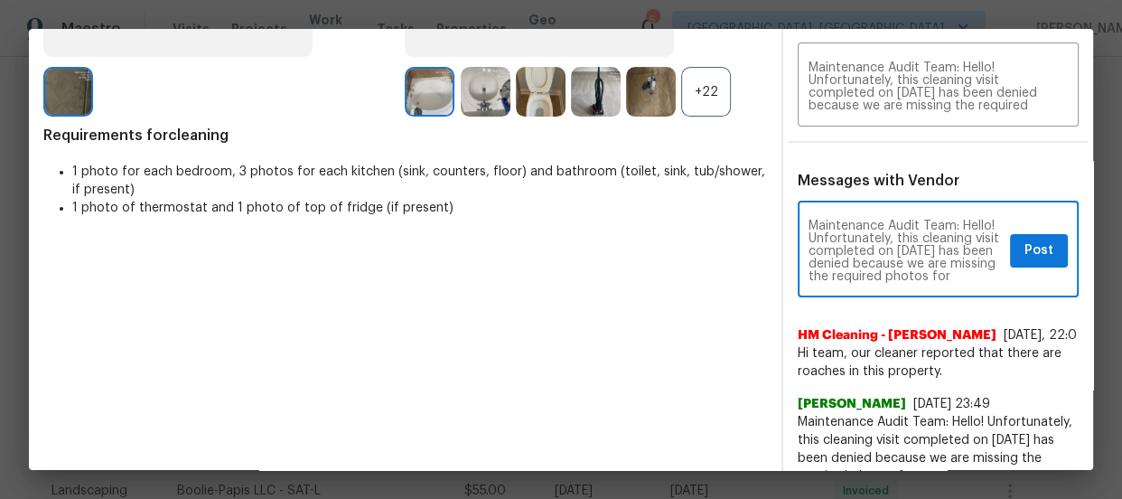
paste textarea ". Additionally, one of the toilet lids has a stain. Could you please advise whe…"
type textarea "Maintenance Audit Team: Hello! Unfortunately, this cleaning visit completed on …"
click at [861, 82] on textarea "Maintenance Audit Team: Hello! Unfortunately, this cleaning visit completed on …" at bounding box center [938, 86] width 259 height 51
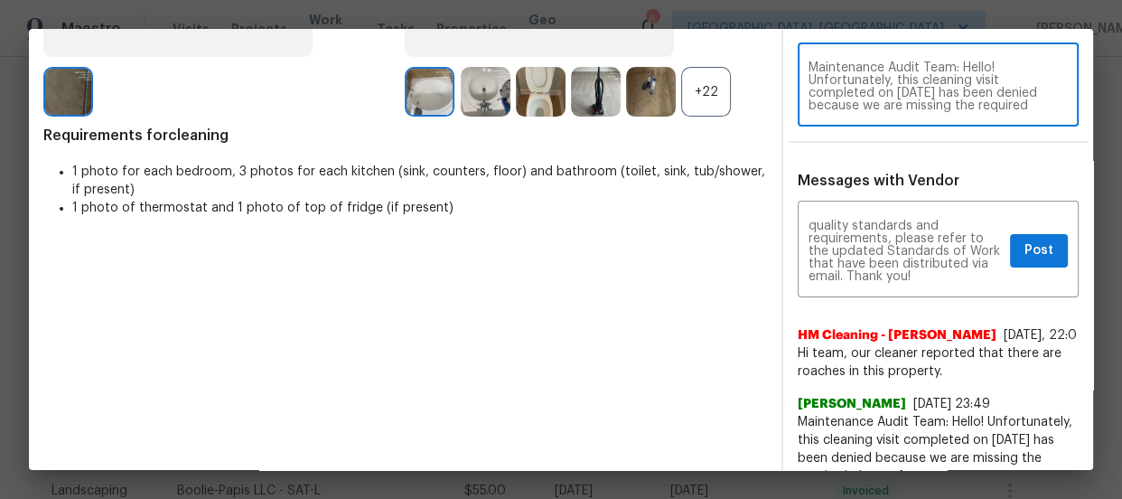
paste textarea ". Additionally, one of the toilet lids has a stain. Could you please advise whe…"
type textarea "Maintenance Audit Team: Hello! Unfortunately, this cleaning visit completed on …"
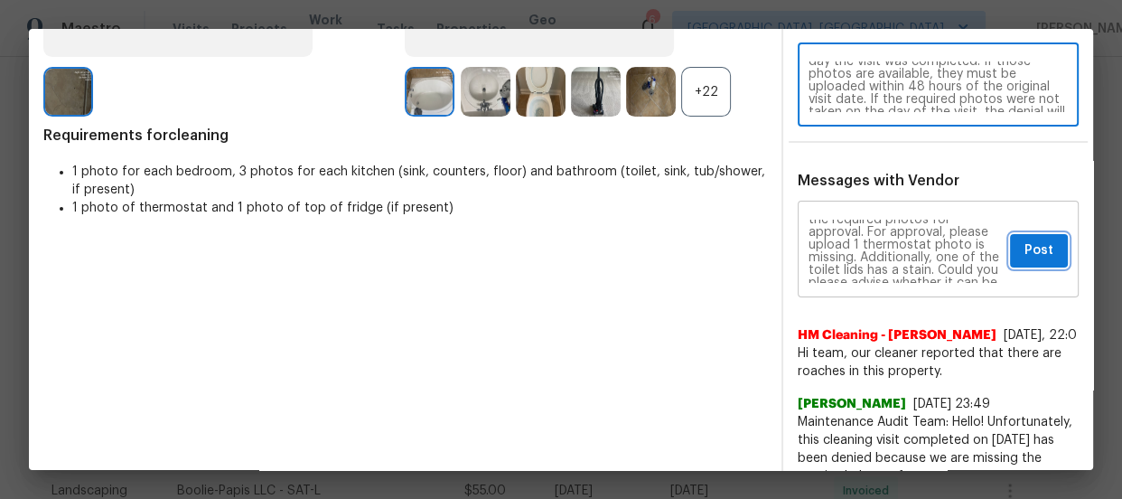
click at [1016, 260] on button "Post" at bounding box center [1039, 250] width 58 height 33
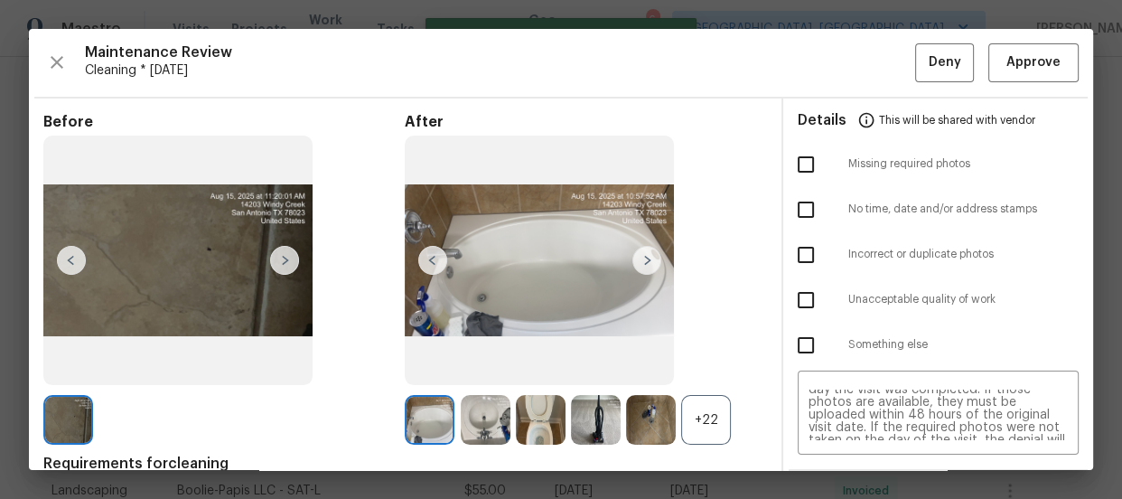
scroll to position [0, 0]
click at [799, 167] on input "checkbox" at bounding box center [806, 164] width 38 height 38
checkbox input "true"
click at [915, 61] on button "Deny" at bounding box center [944, 62] width 59 height 39
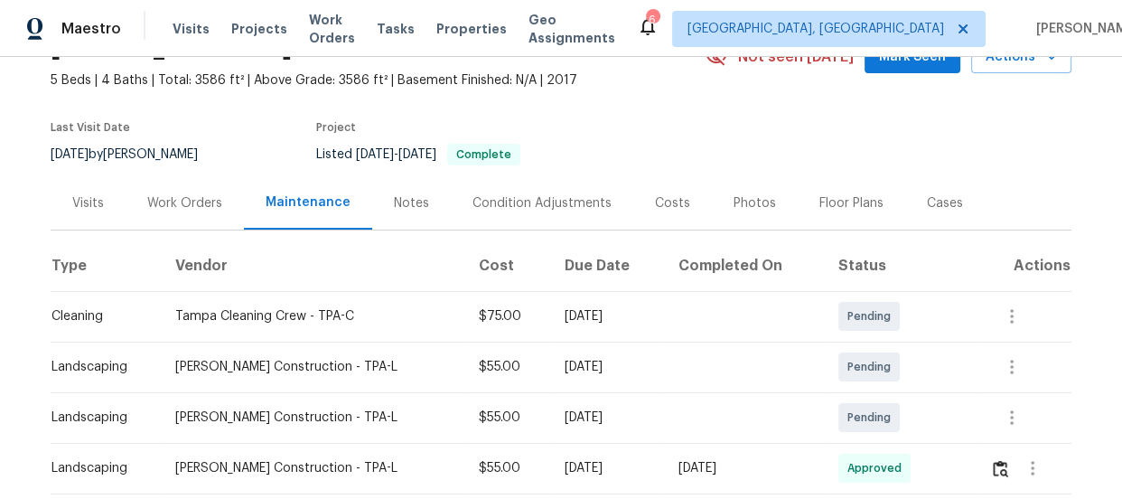
scroll to position [246, 0]
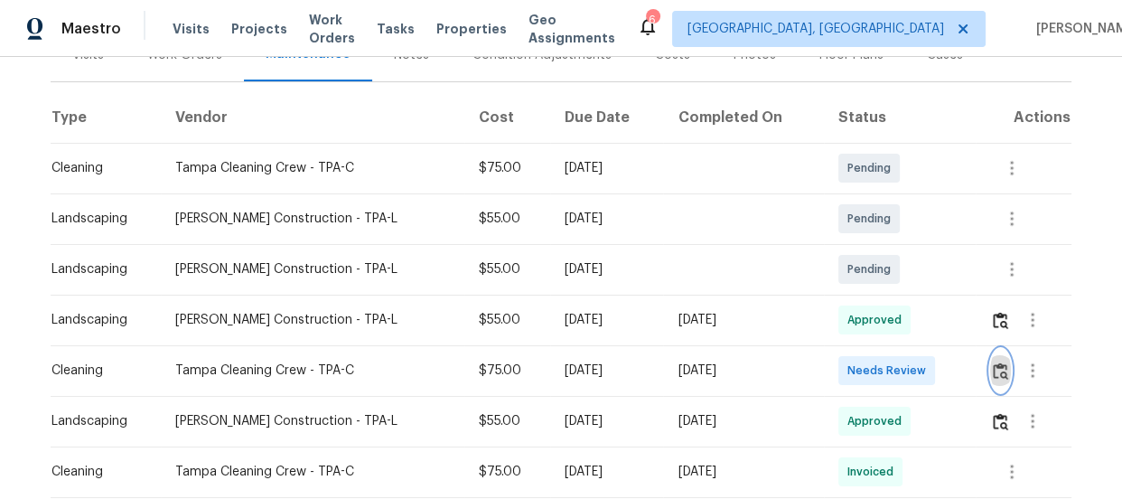
click at [997, 364] on img "button" at bounding box center [1000, 370] width 15 height 17
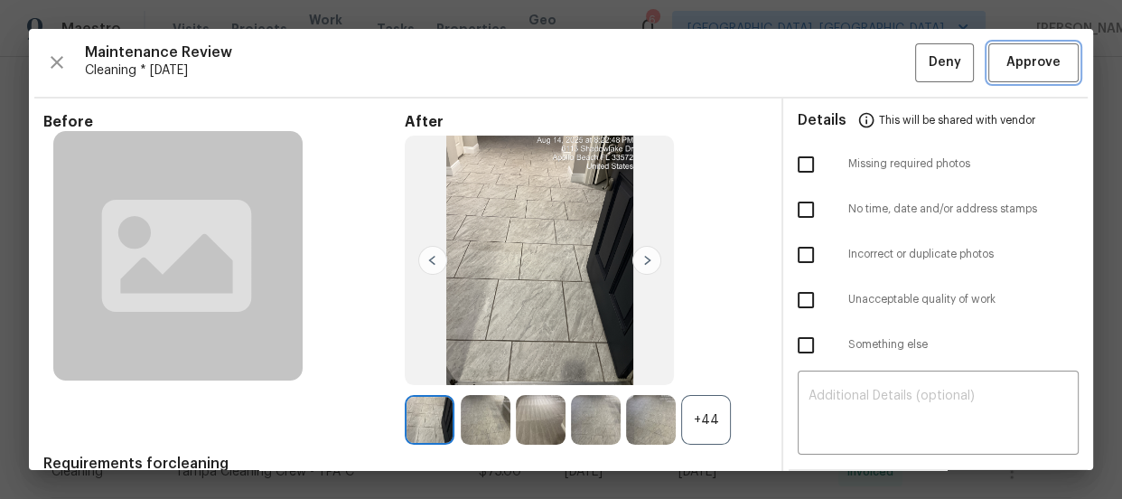
click at [1048, 57] on span "Approve" at bounding box center [1033, 63] width 61 height 23
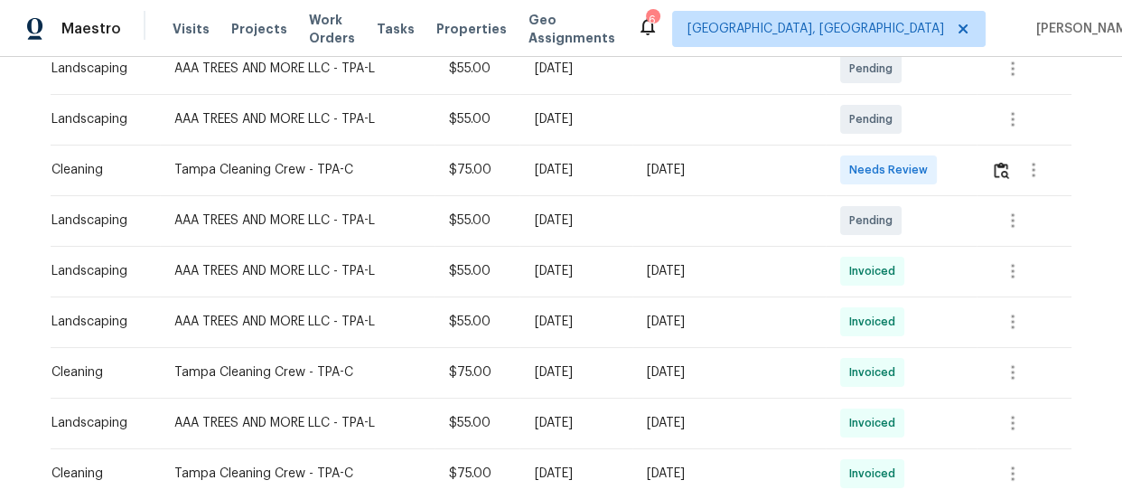
scroll to position [410, 0]
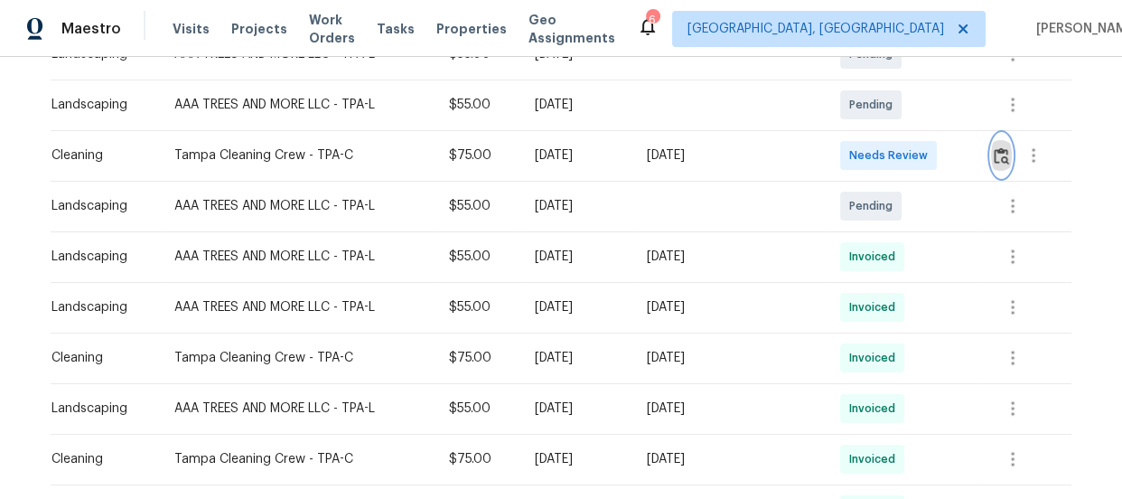
click at [991, 153] on button "button" at bounding box center [1001, 155] width 21 height 43
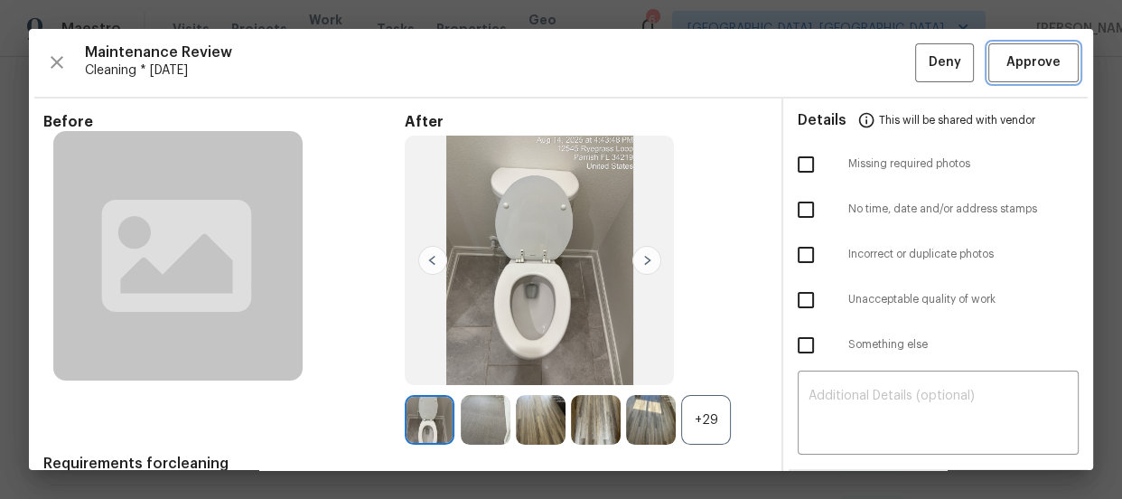
click at [1035, 53] on span "Approve" at bounding box center [1034, 63] width 54 height 23
